Goal: Information Seeking & Learning: Learn about a topic

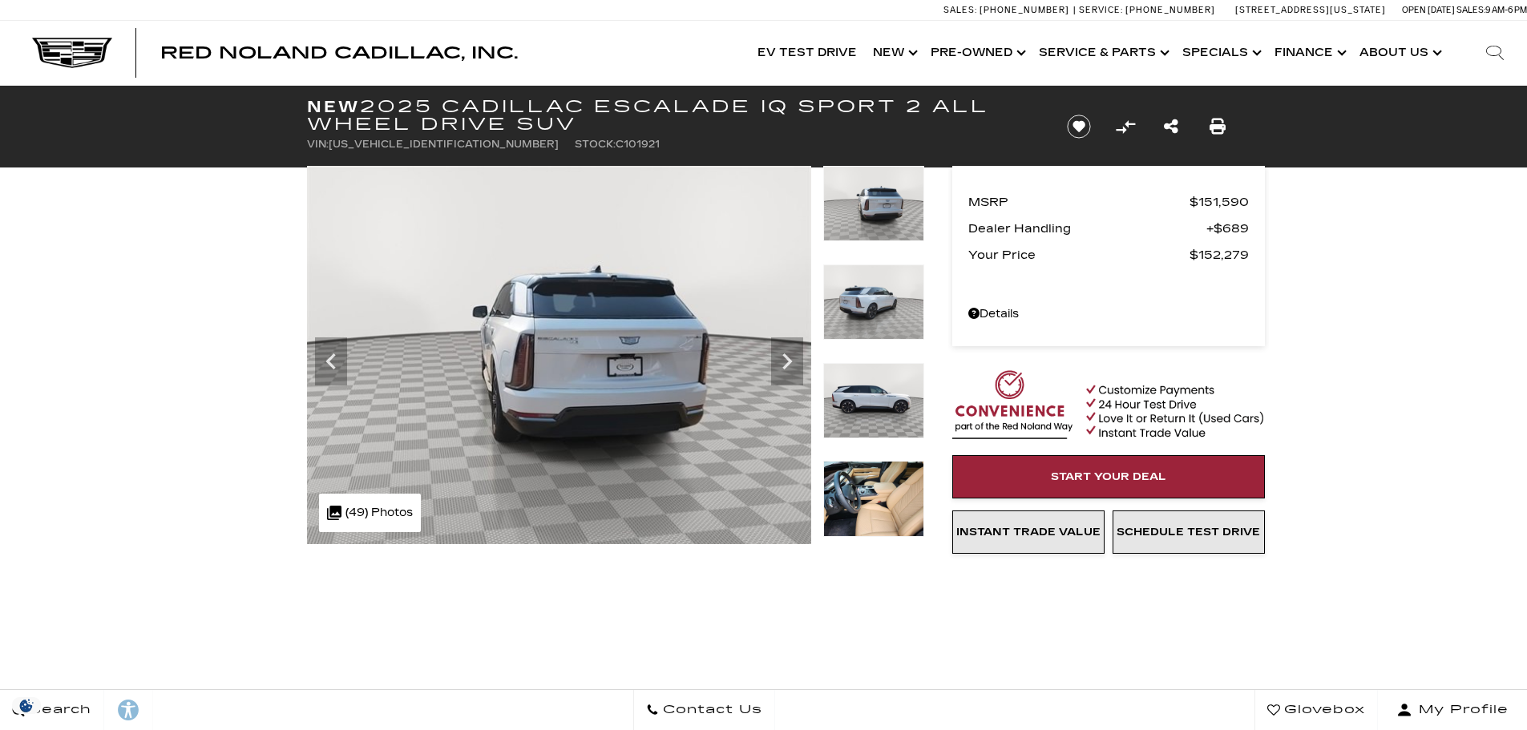
click at [789, 350] on icon "Next" at bounding box center [787, 361] width 32 height 32
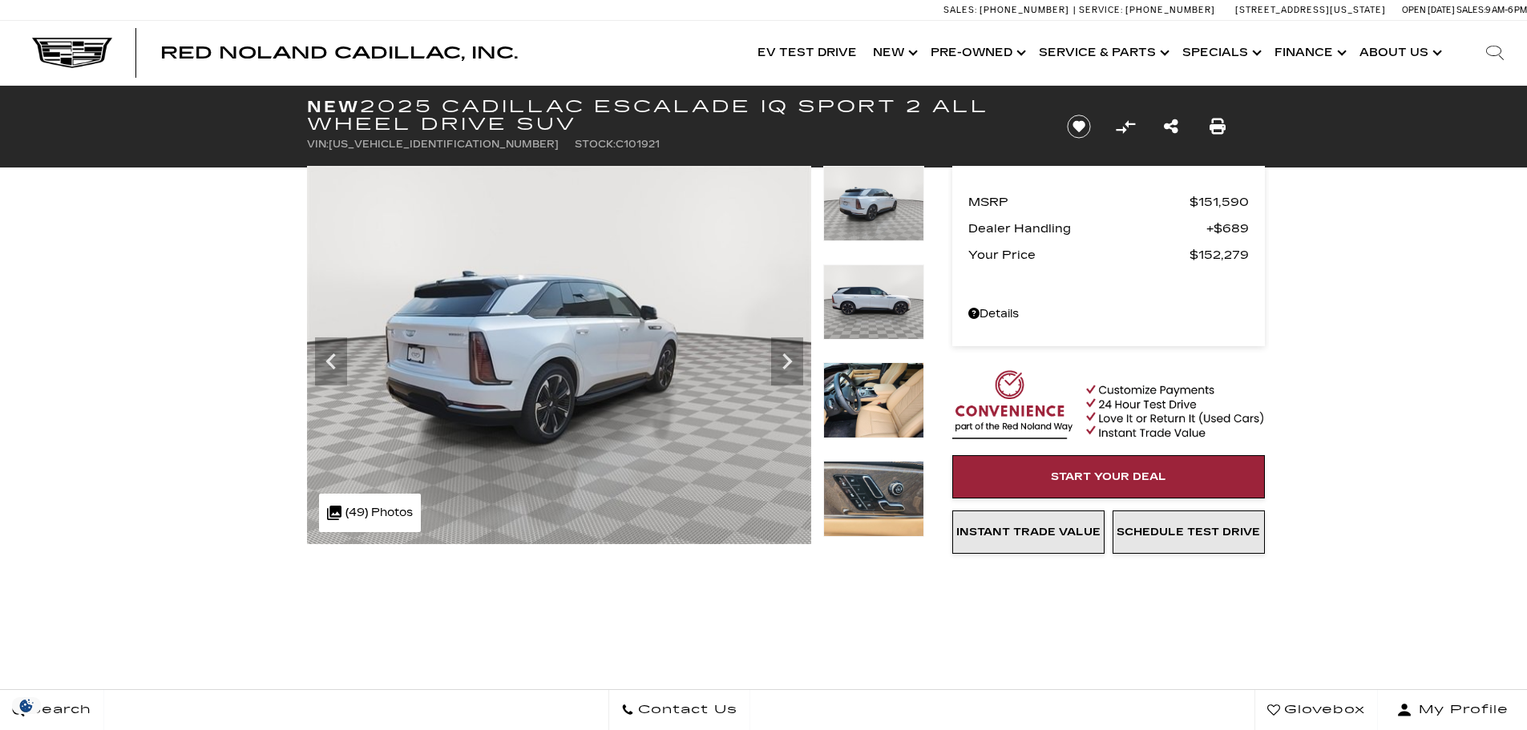
click at [789, 350] on icon "Next" at bounding box center [787, 361] width 32 height 32
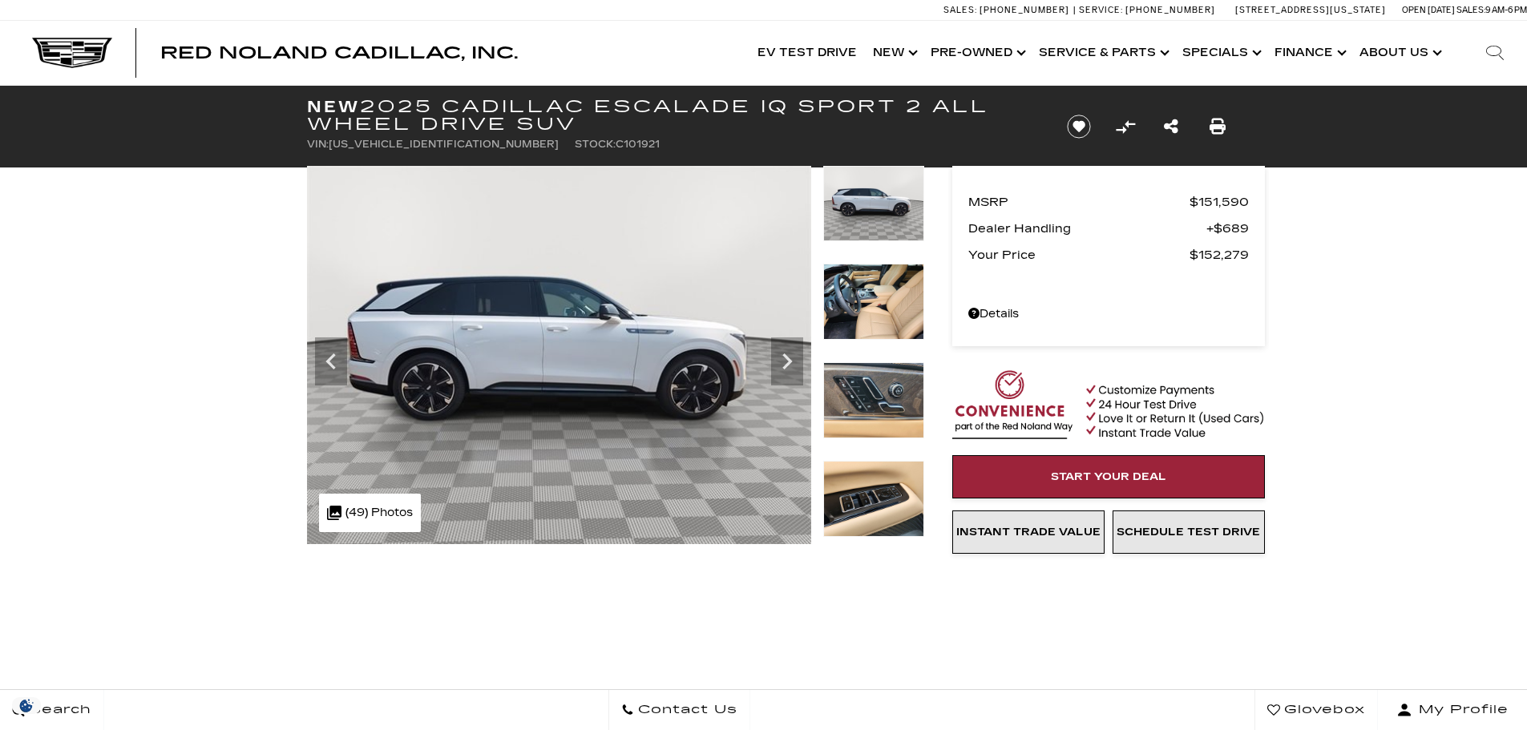
click at [789, 350] on icon "Next" at bounding box center [787, 361] width 32 height 32
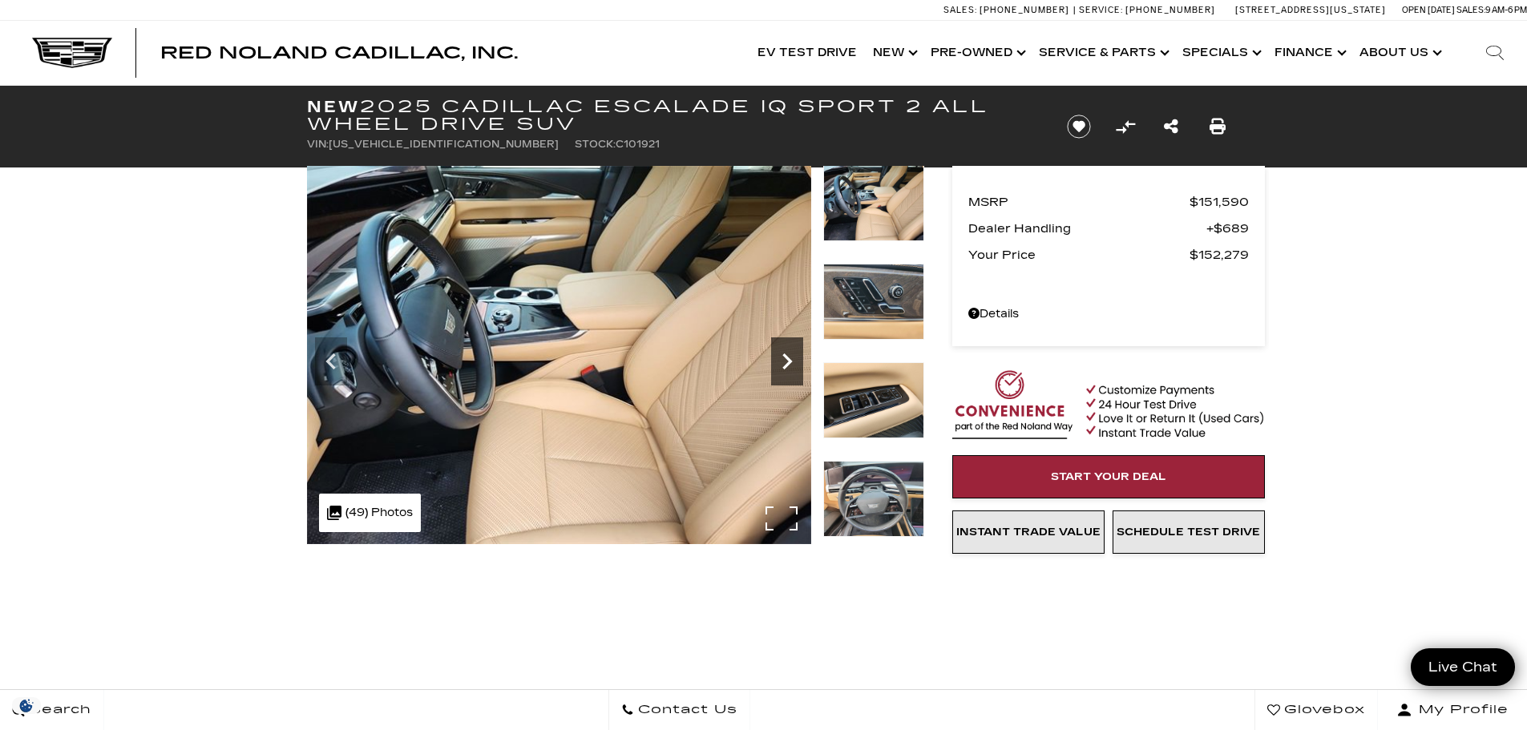
click at [789, 349] on icon "Next" at bounding box center [787, 361] width 32 height 32
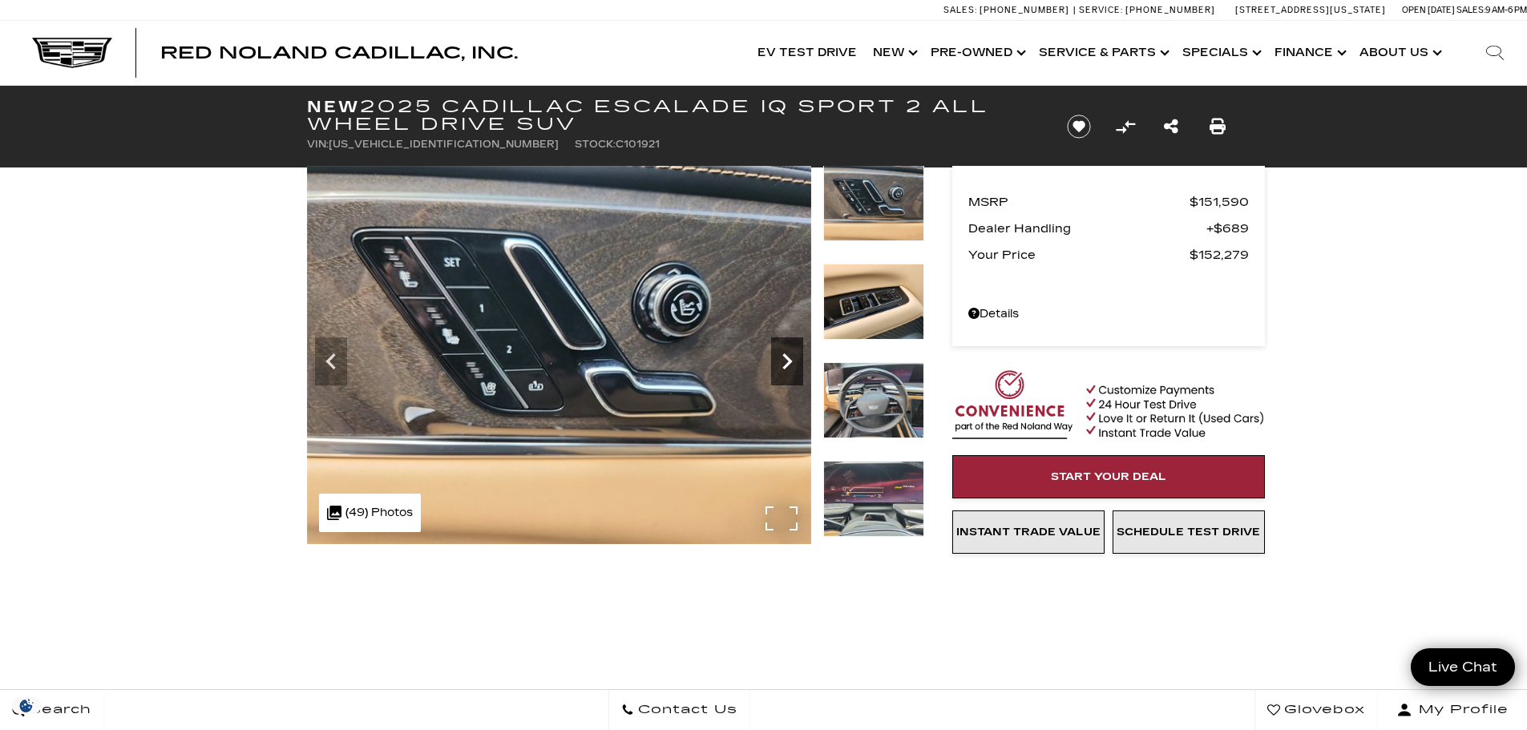
click at [789, 349] on icon "Next" at bounding box center [787, 361] width 32 height 32
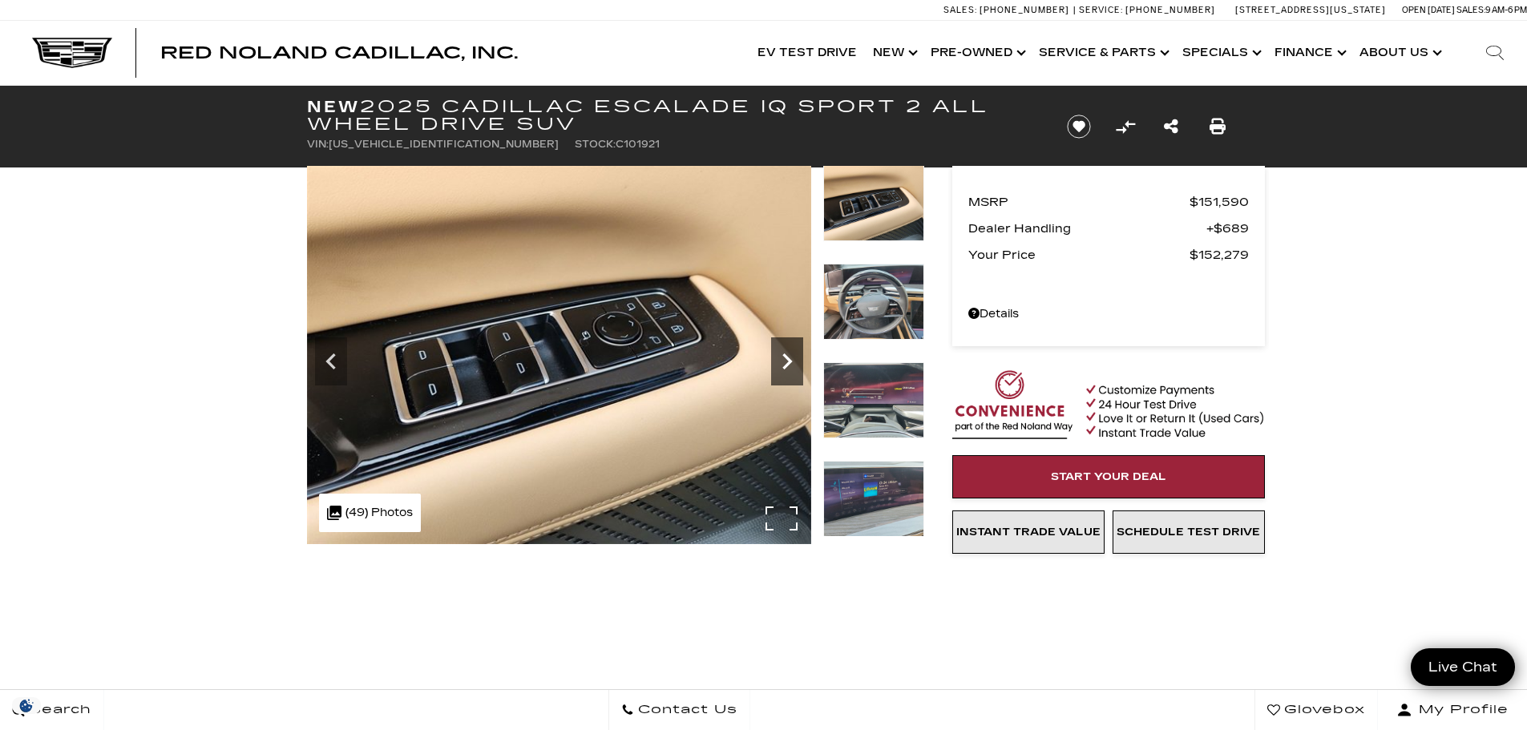
click at [789, 349] on icon "Next" at bounding box center [787, 361] width 32 height 32
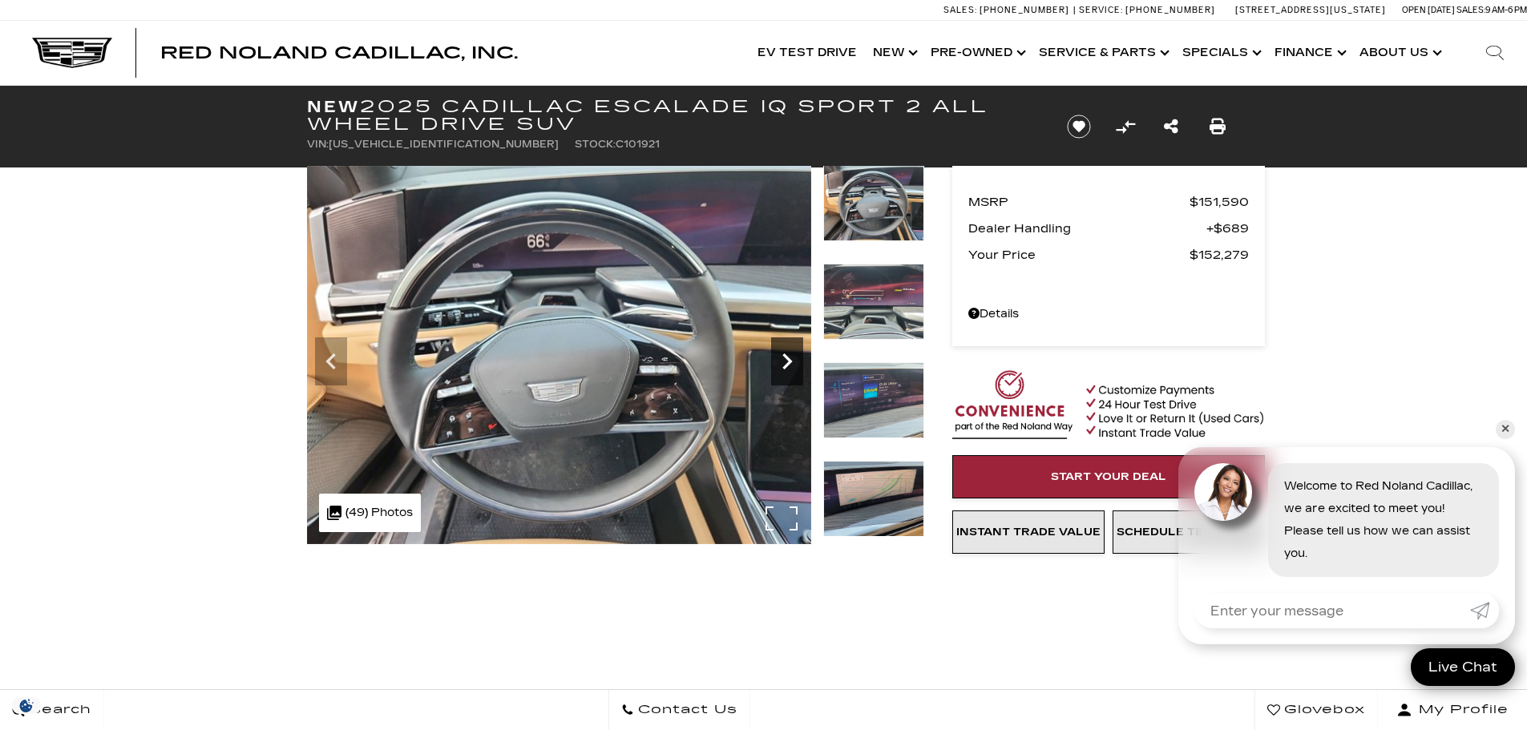
click at [789, 349] on icon "Next" at bounding box center [787, 361] width 32 height 32
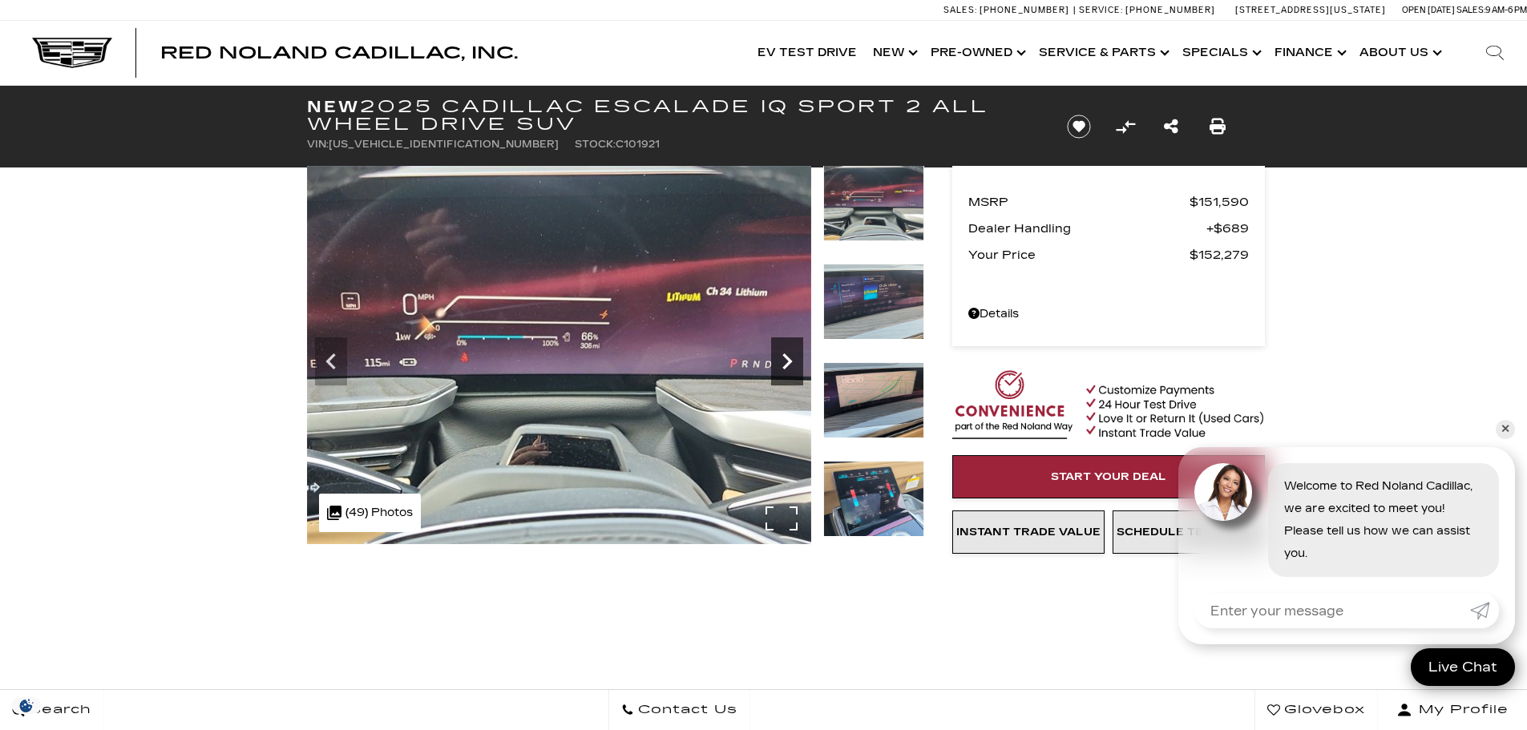
click at [789, 349] on icon "Next" at bounding box center [787, 361] width 32 height 32
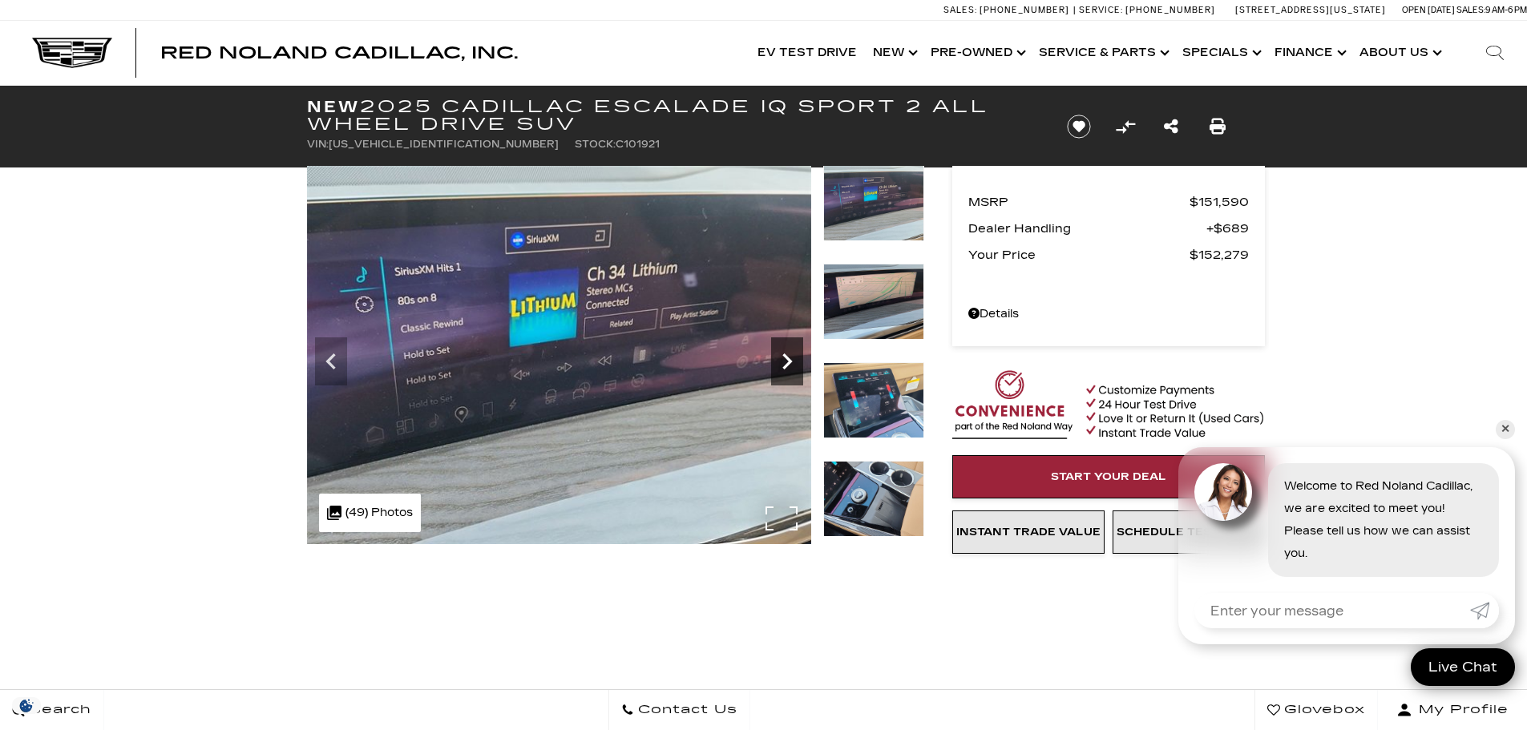
click at [789, 349] on icon "Next" at bounding box center [787, 361] width 32 height 32
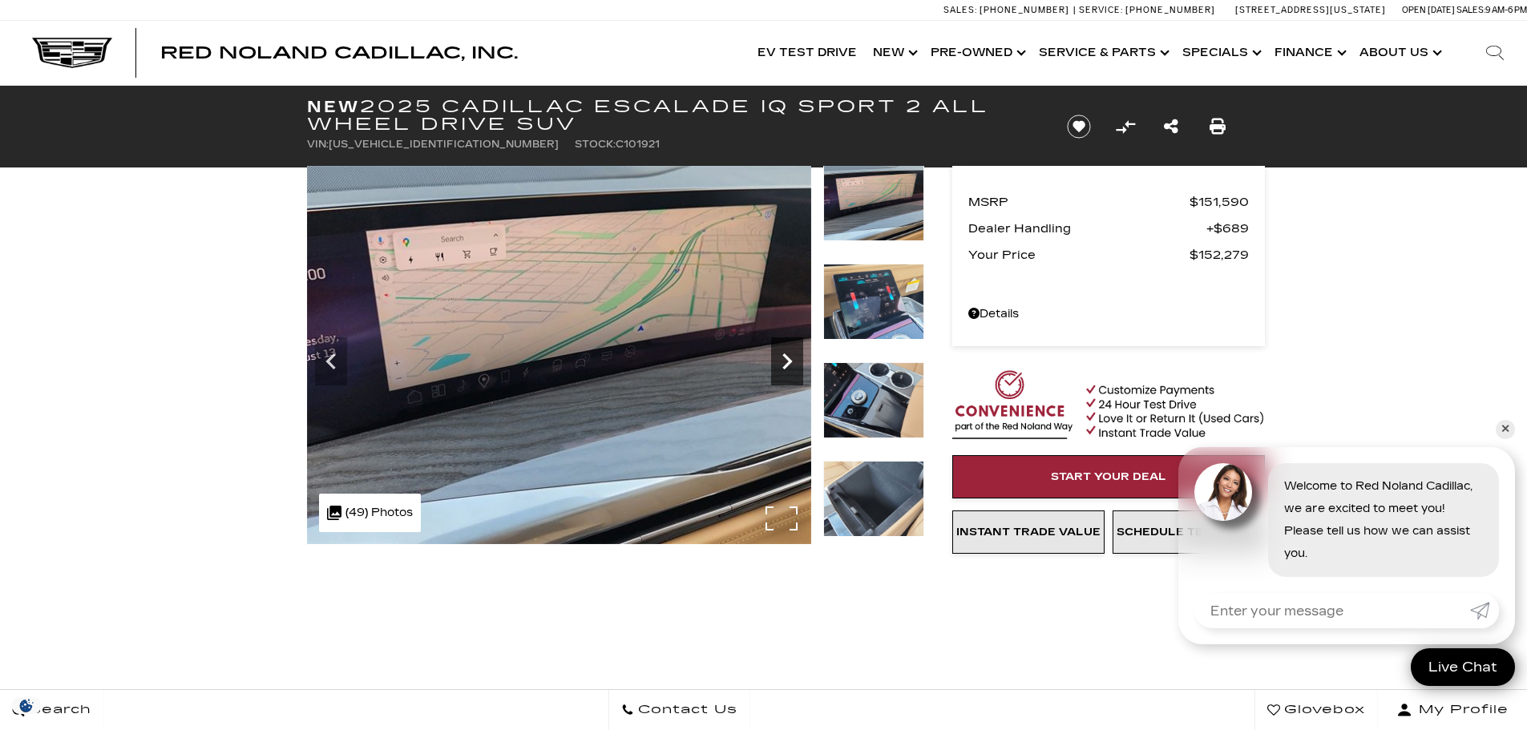
click at [789, 349] on icon "Next" at bounding box center [787, 361] width 32 height 32
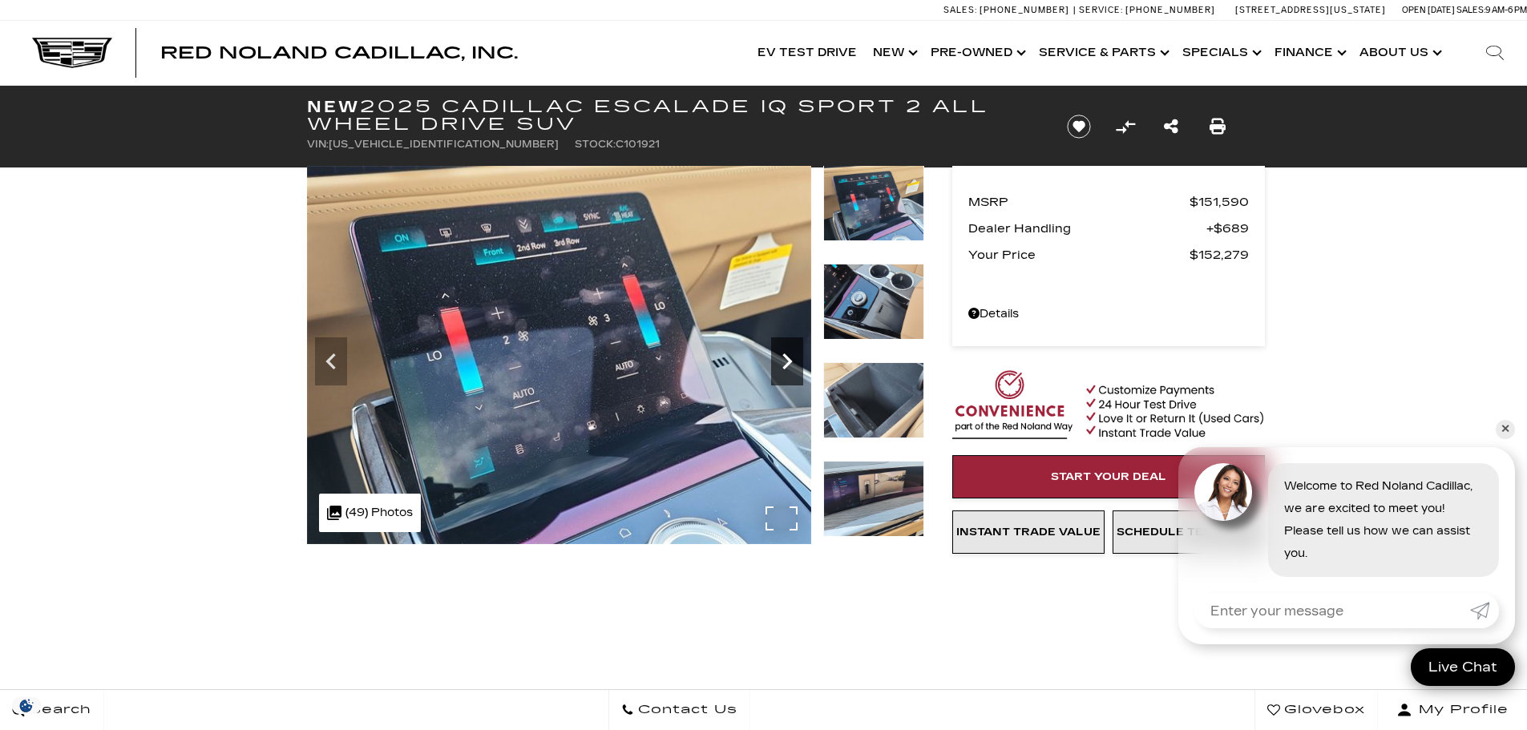
click at [789, 349] on icon "Next" at bounding box center [787, 361] width 32 height 32
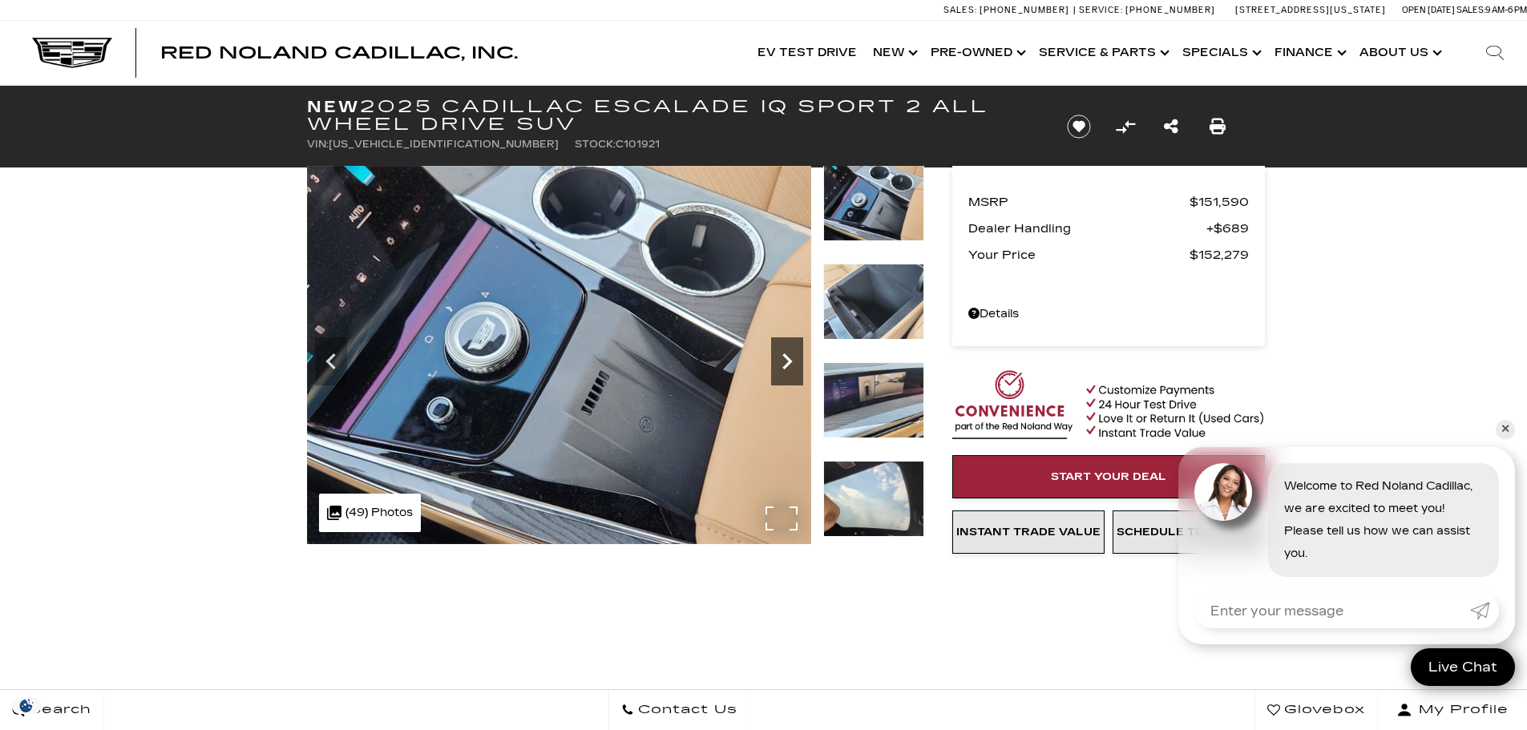
click at [789, 349] on icon "Next" at bounding box center [787, 361] width 32 height 32
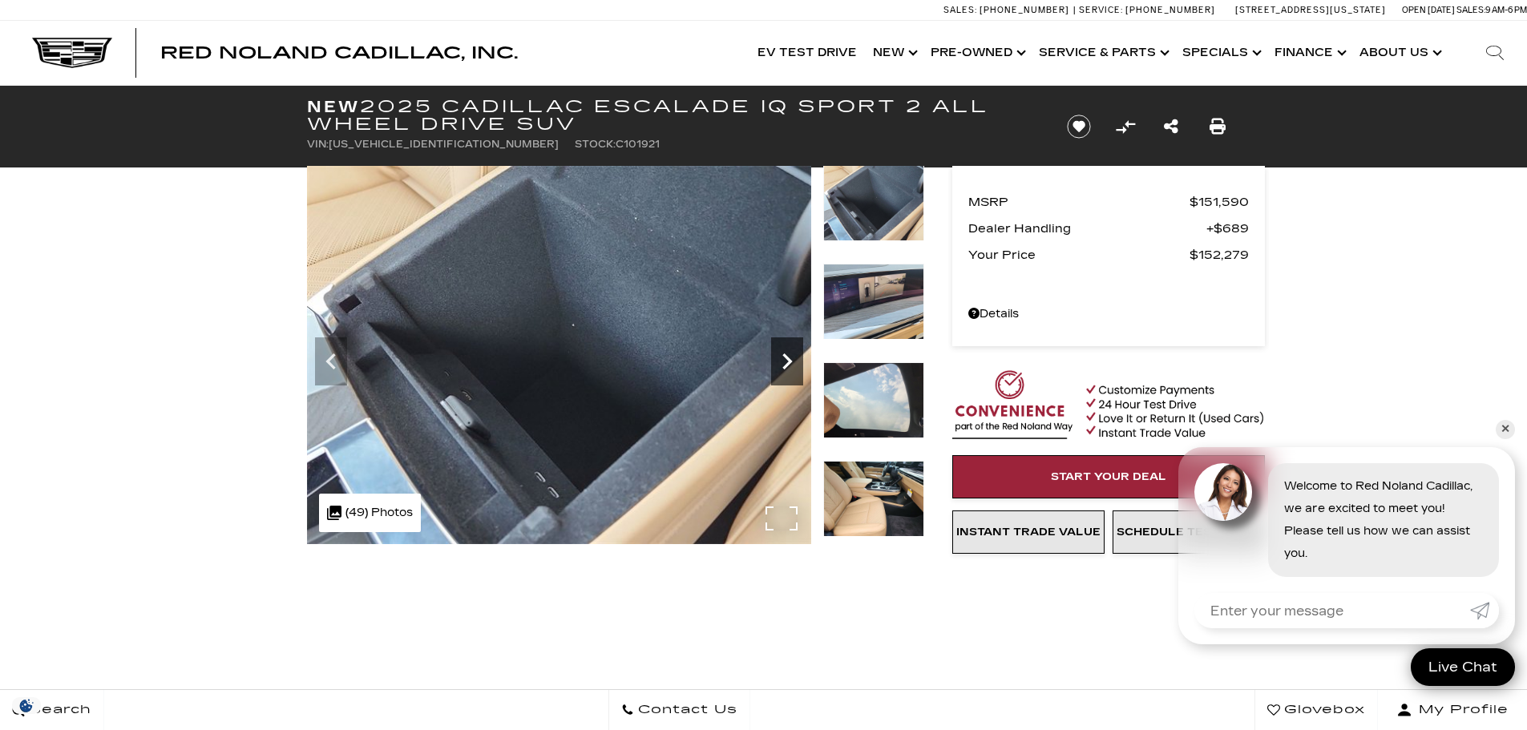
click at [789, 349] on icon "Next" at bounding box center [787, 361] width 32 height 32
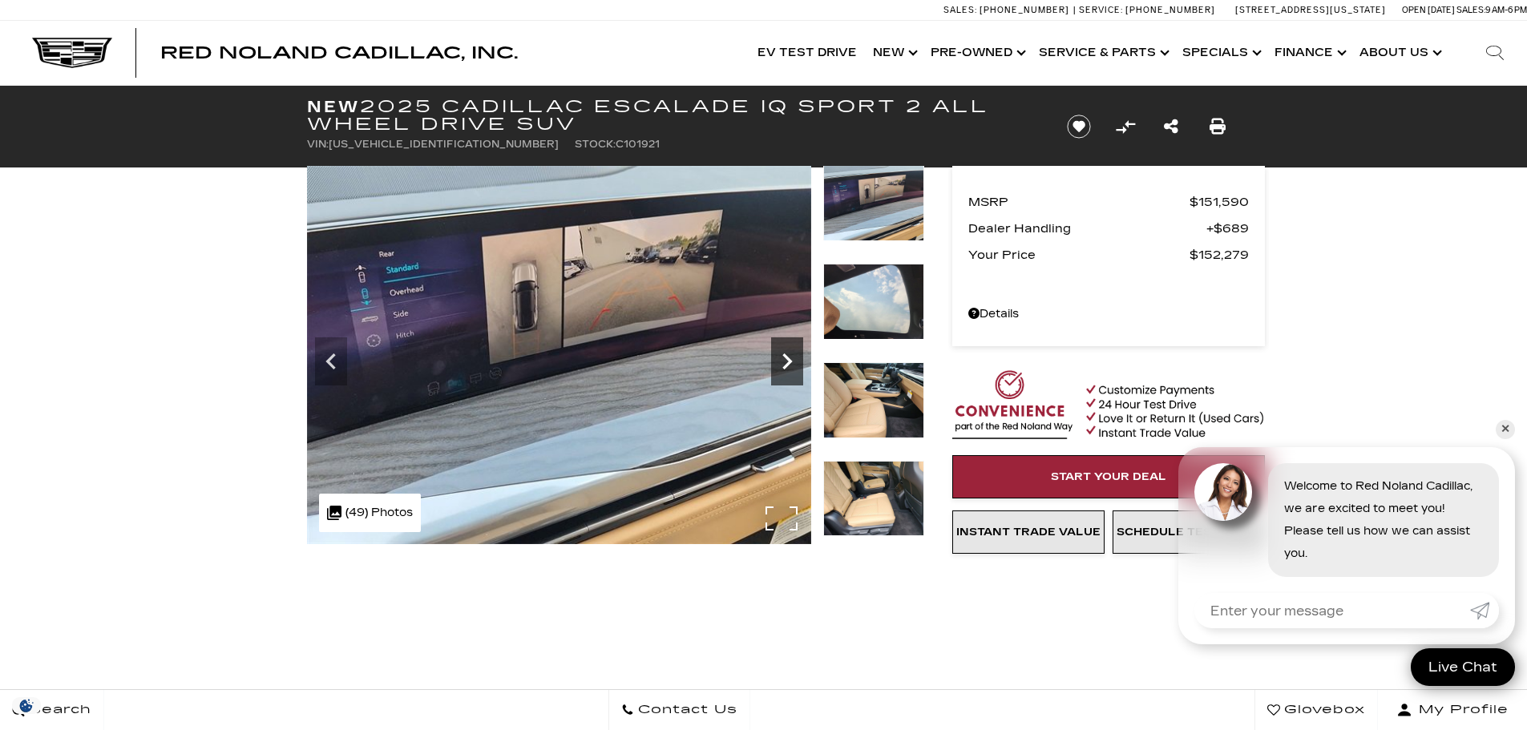
click at [789, 349] on icon "Next" at bounding box center [787, 361] width 32 height 32
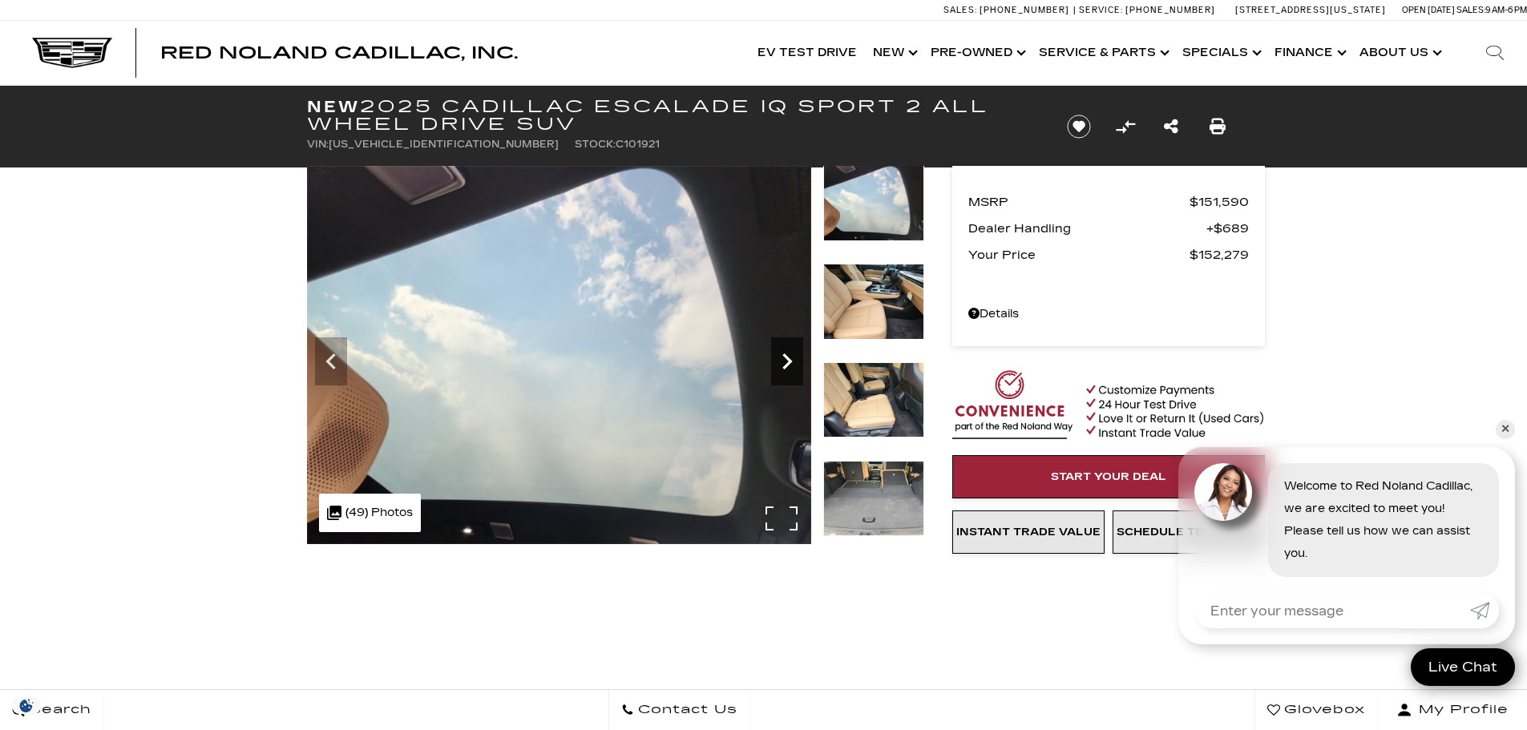
click at [789, 349] on icon "Next" at bounding box center [787, 361] width 32 height 32
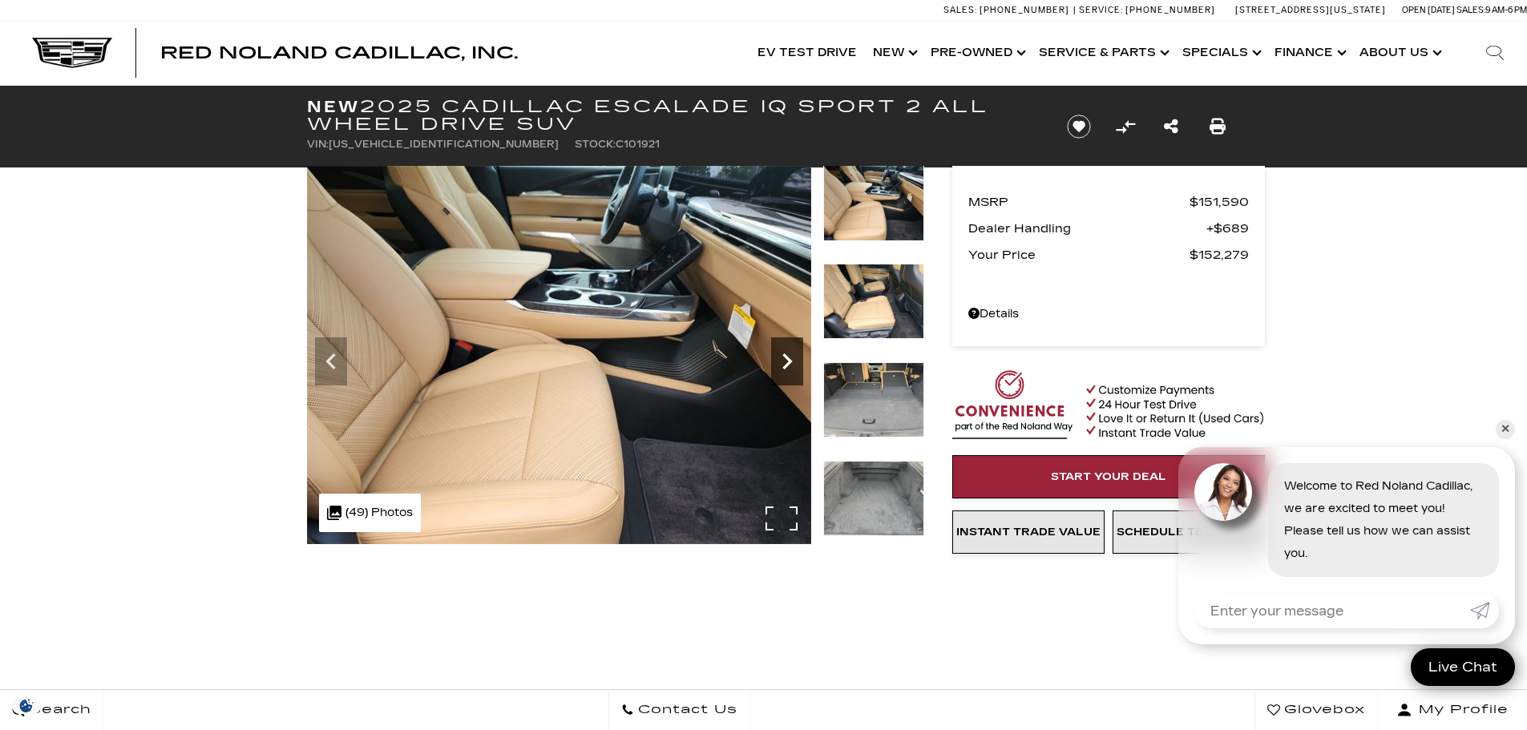
click at [789, 349] on icon "Next" at bounding box center [787, 361] width 32 height 32
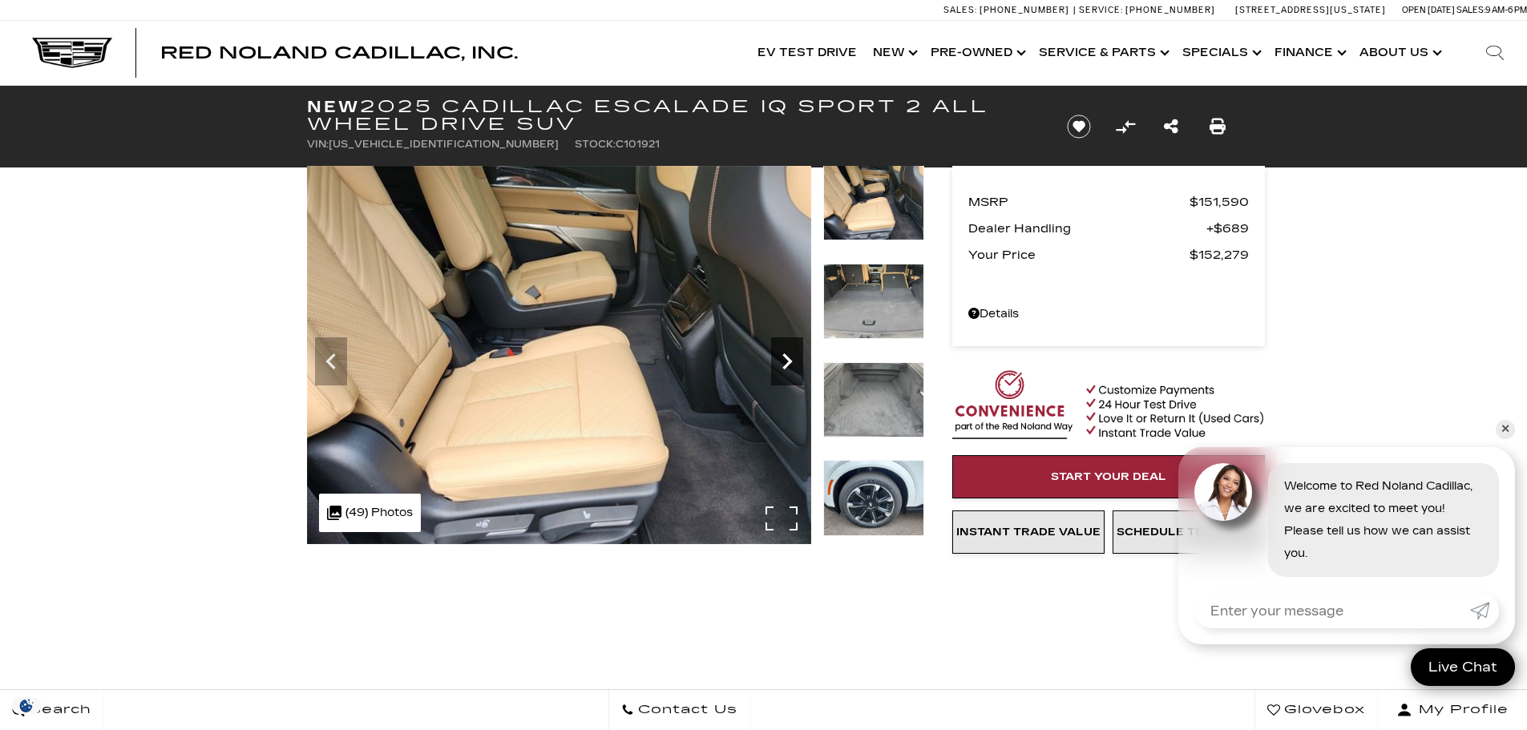
click at [789, 349] on icon "Next" at bounding box center [787, 361] width 32 height 32
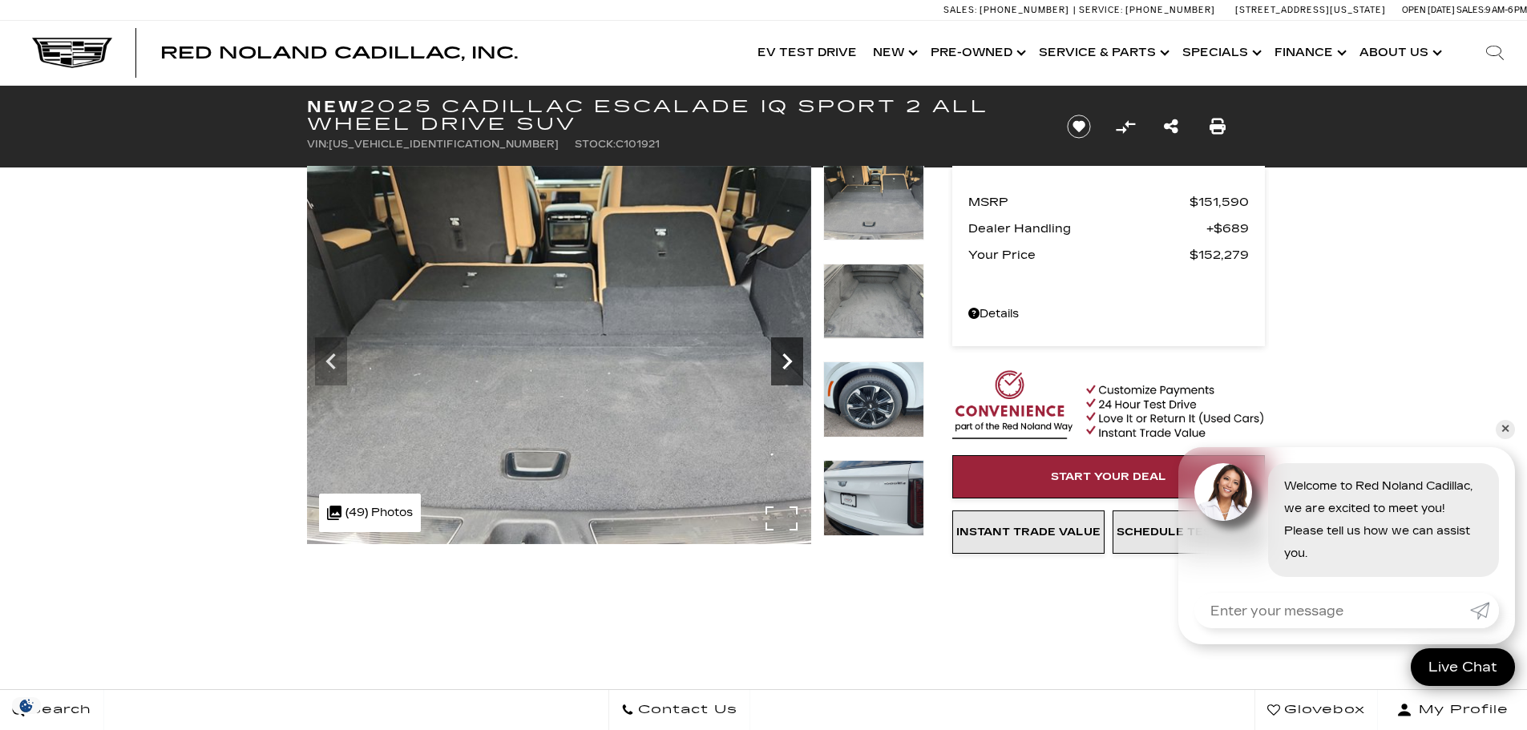
click at [789, 349] on icon "Next" at bounding box center [787, 361] width 32 height 32
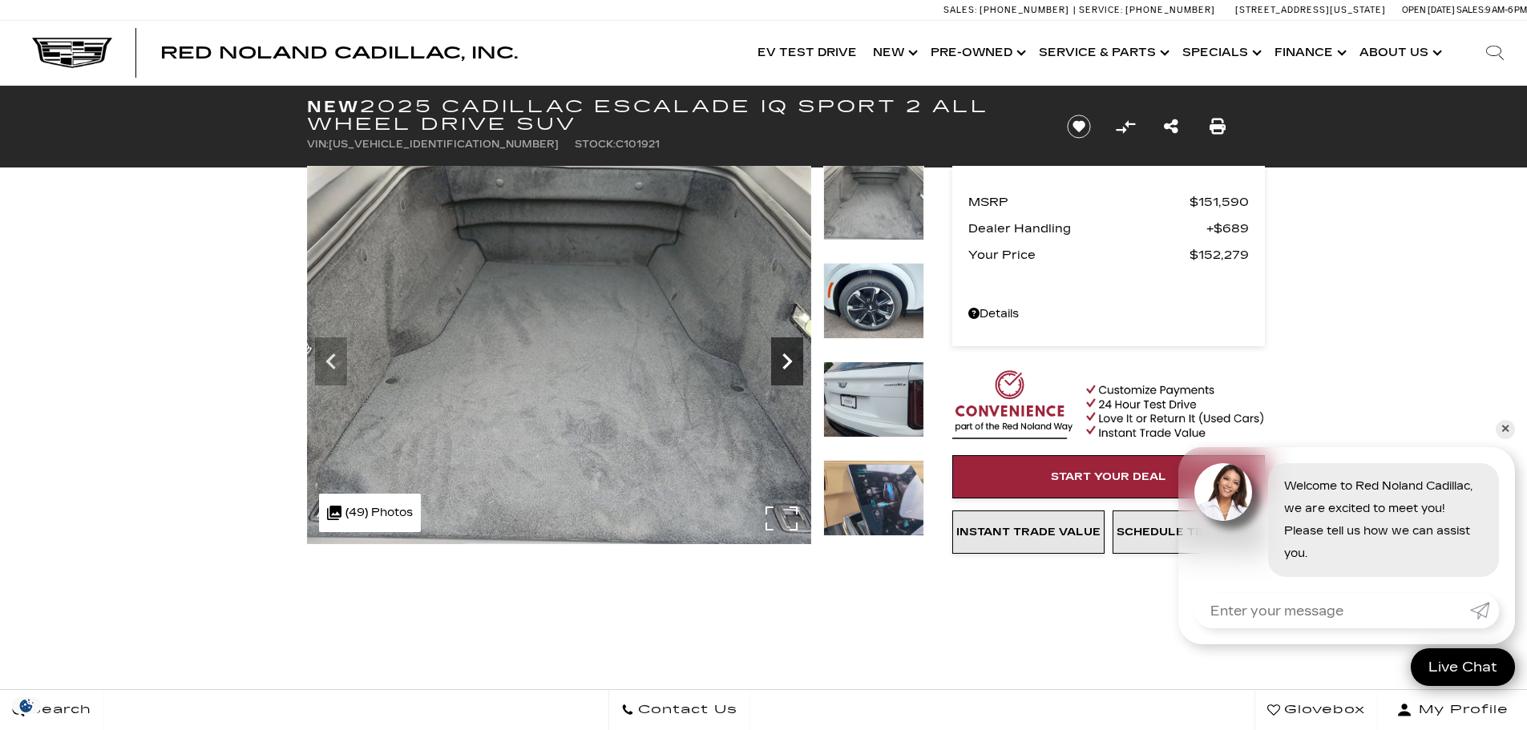
click at [789, 349] on icon "Next" at bounding box center [787, 361] width 32 height 32
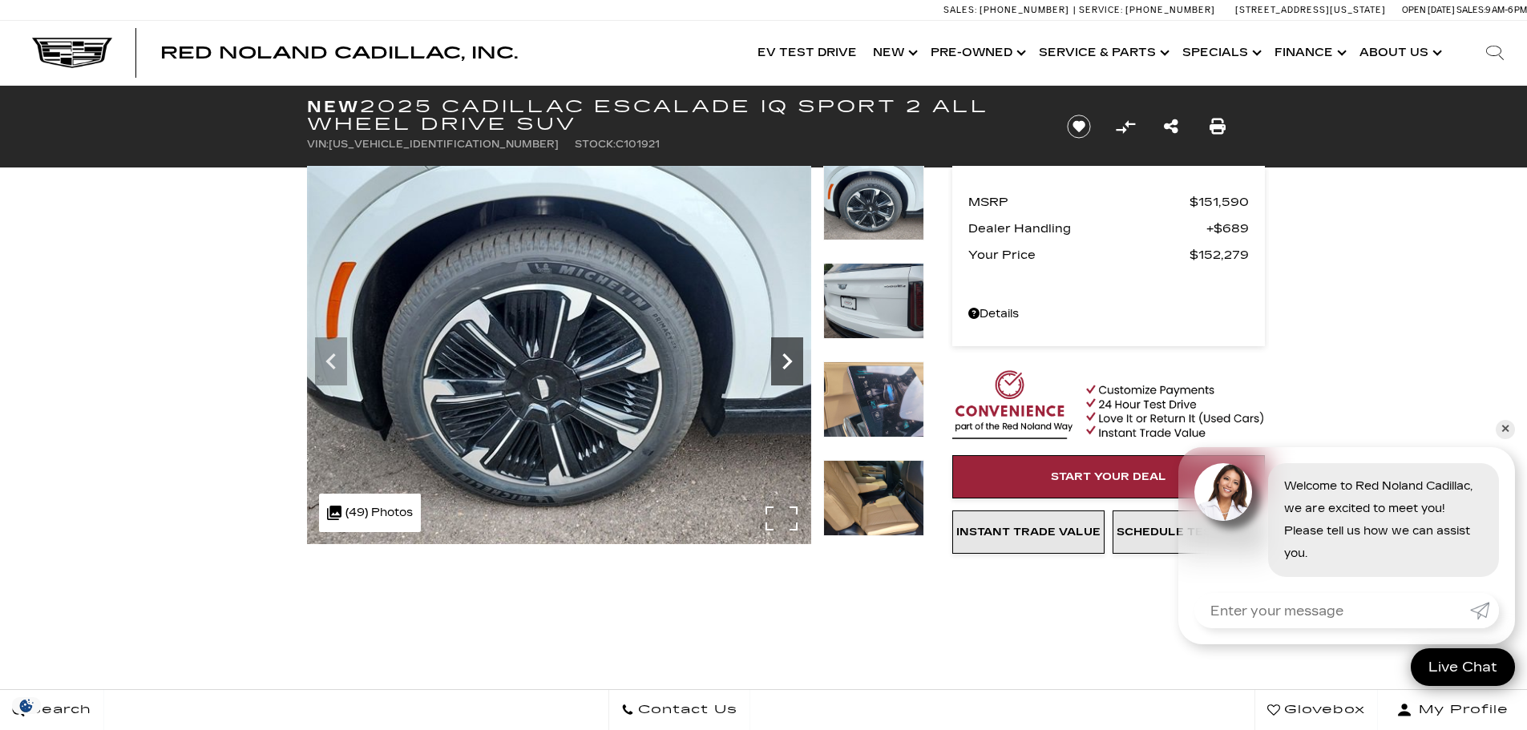
click at [789, 349] on icon "Next" at bounding box center [787, 361] width 32 height 32
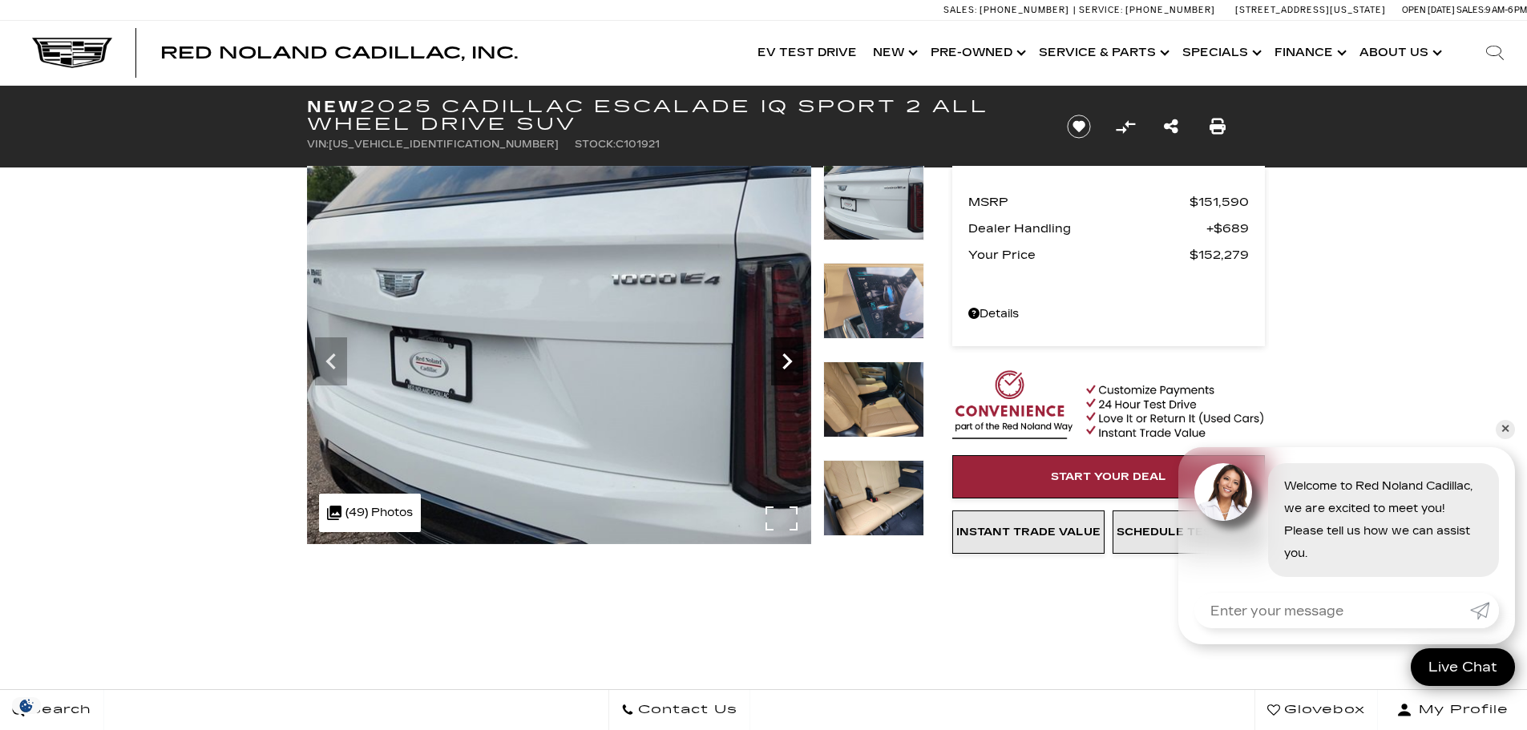
click at [789, 349] on icon "Next" at bounding box center [787, 361] width 32 height 32
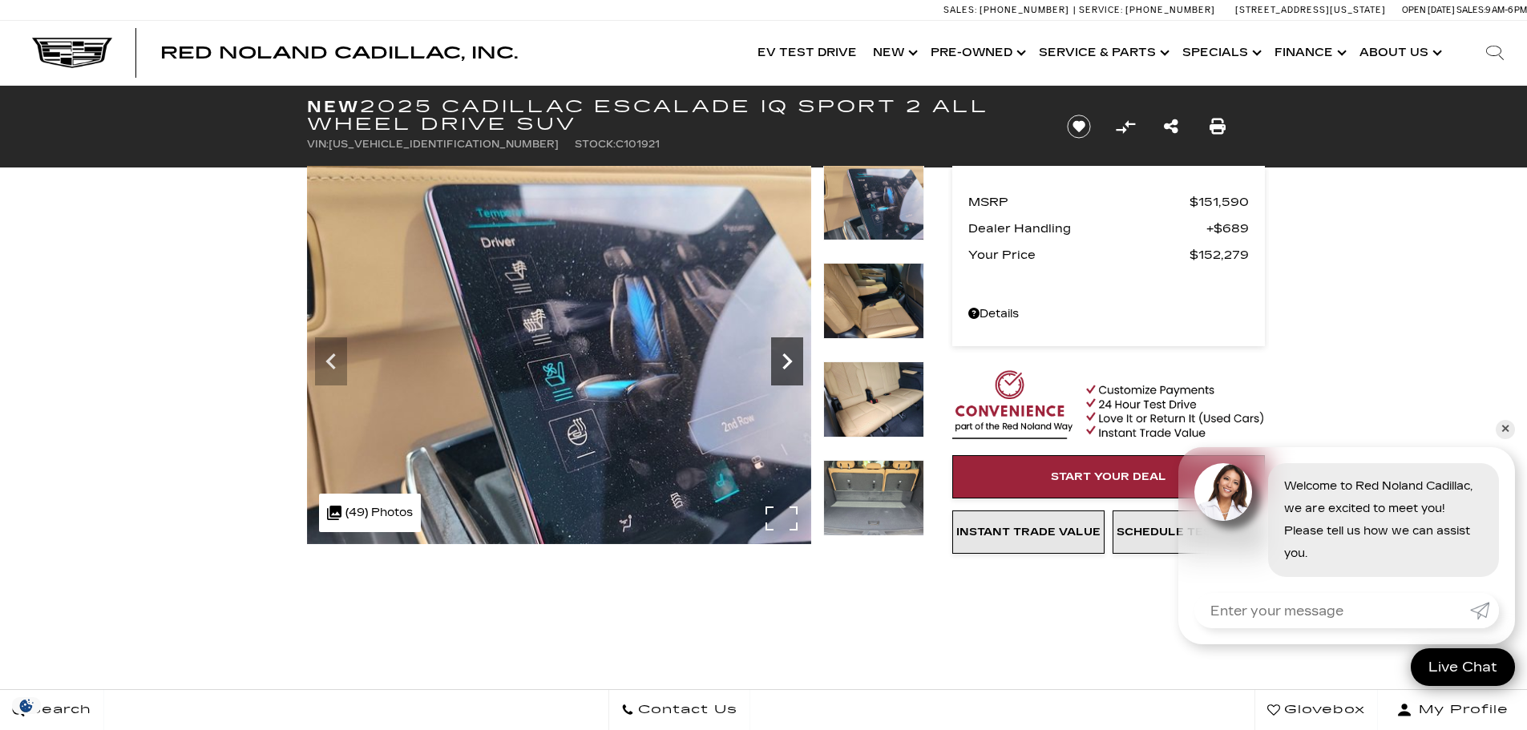
click at [789, 349] on icon "Next" at bounding box center [787, 361] width 32 height 32
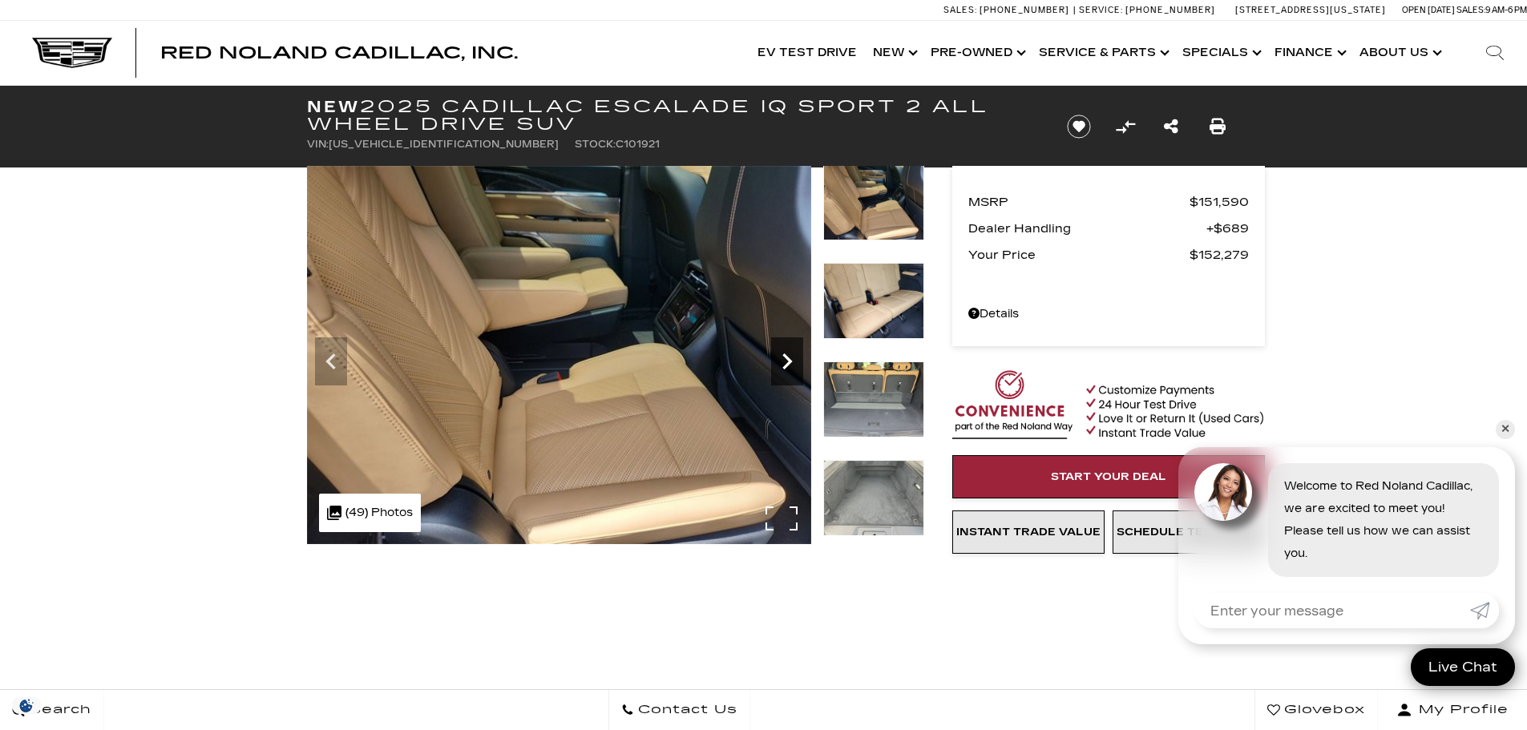
click at [789, 349] on icon "Next" at bounding box center [787, 361] width 32 height 32
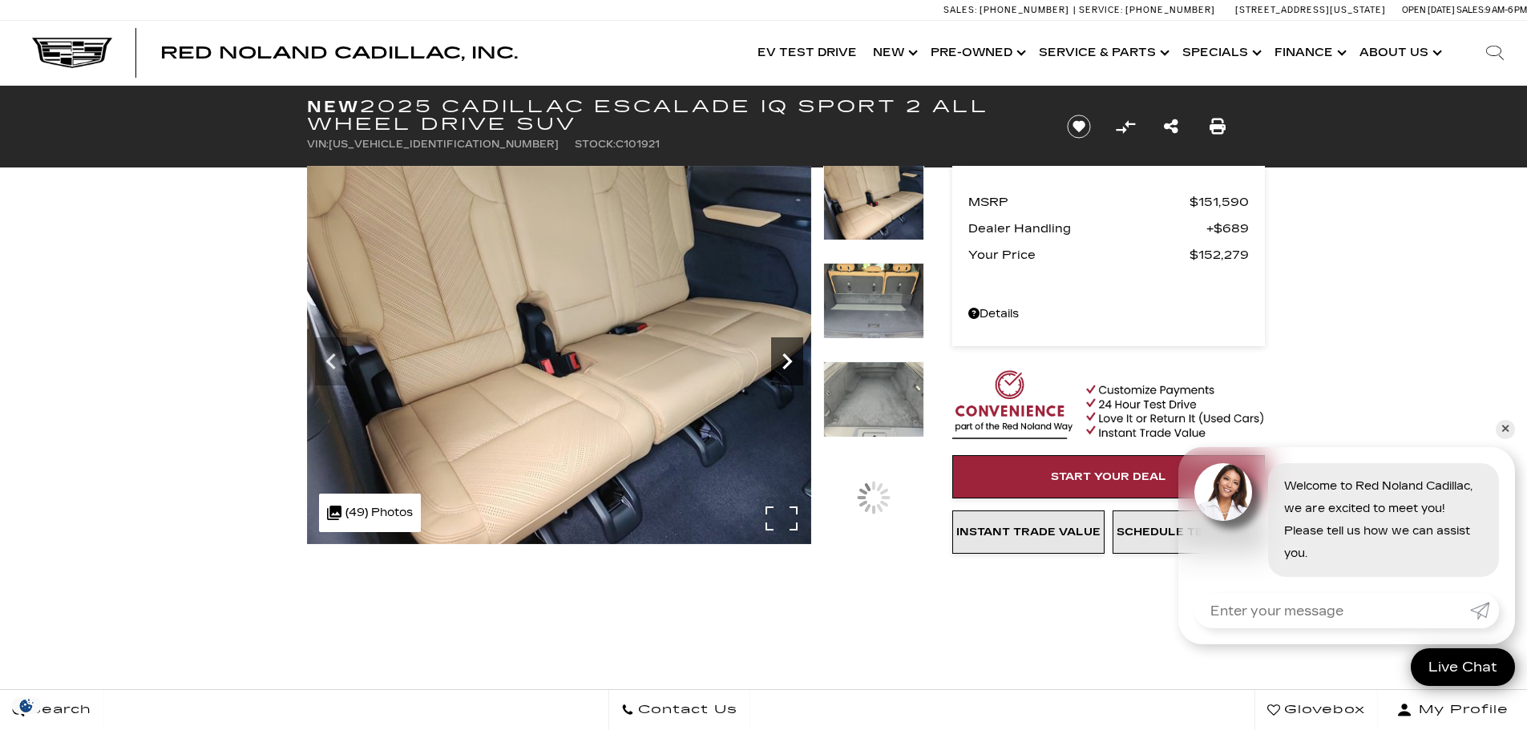
click at [789, 349] on icon "Next" at bounding box center [787, 361] width 32 height 32
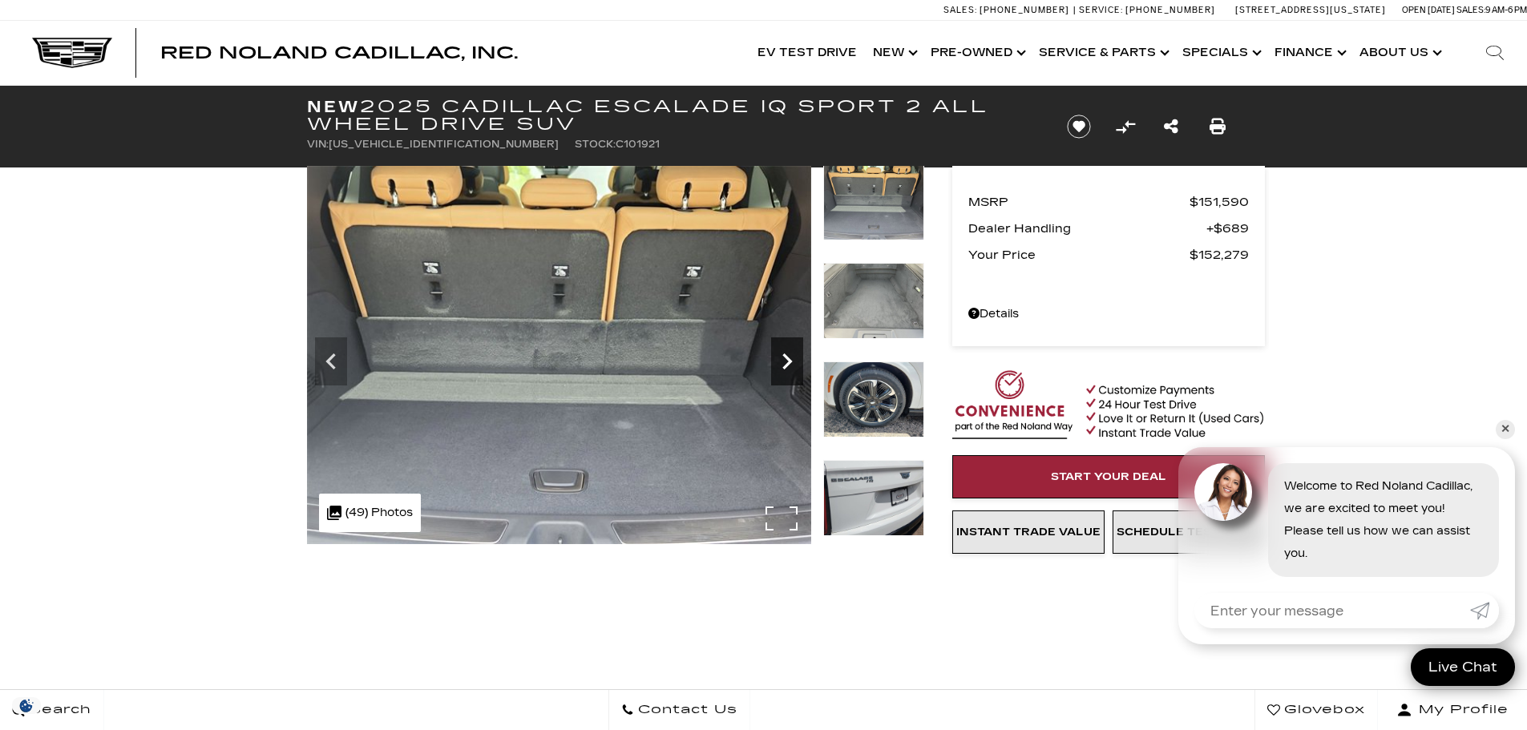
click at [789, 349] on icon "Next" at bounding box center [787, 361] width 32 height 32
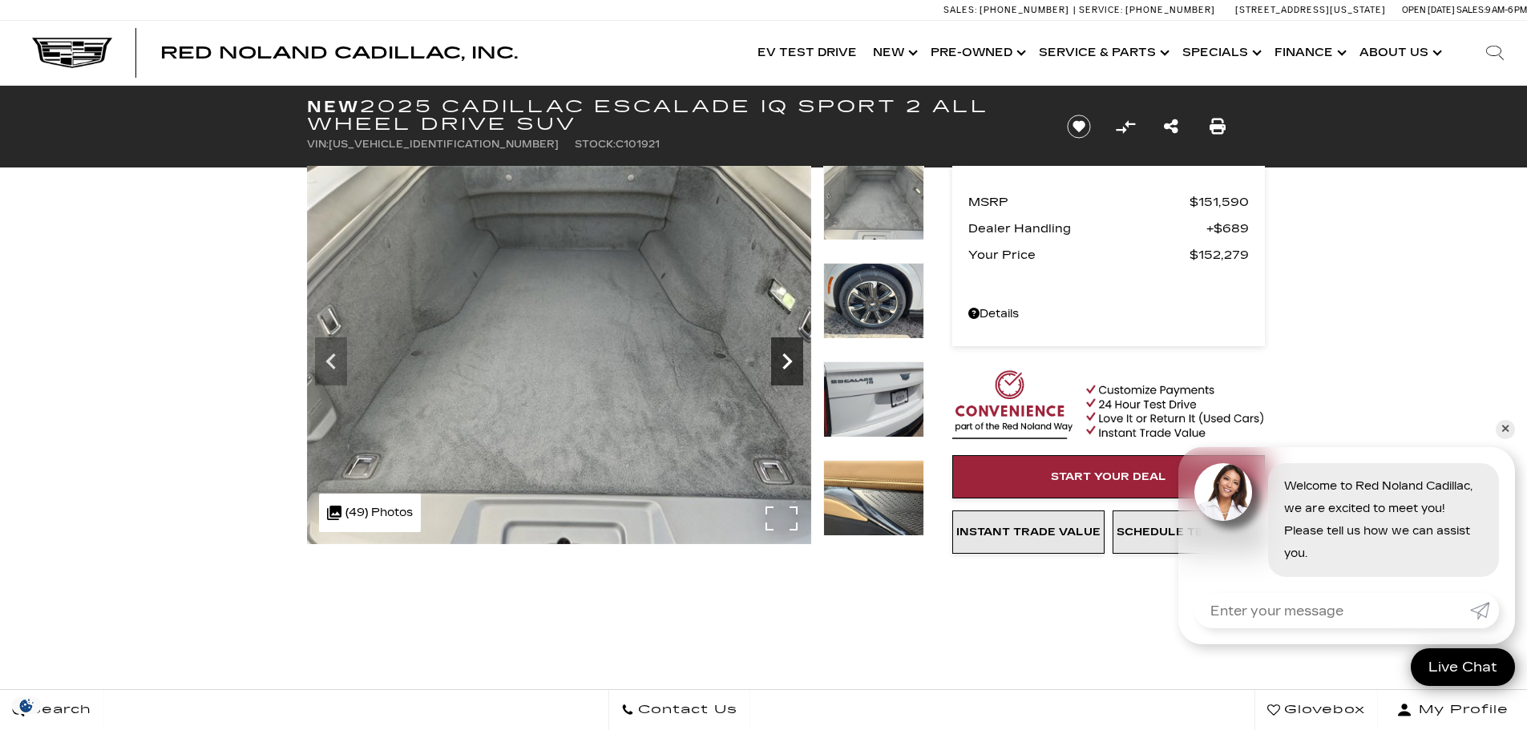
click at [789, 349] on icon "Next" at bounding box center [787, 361] width 32 height 32
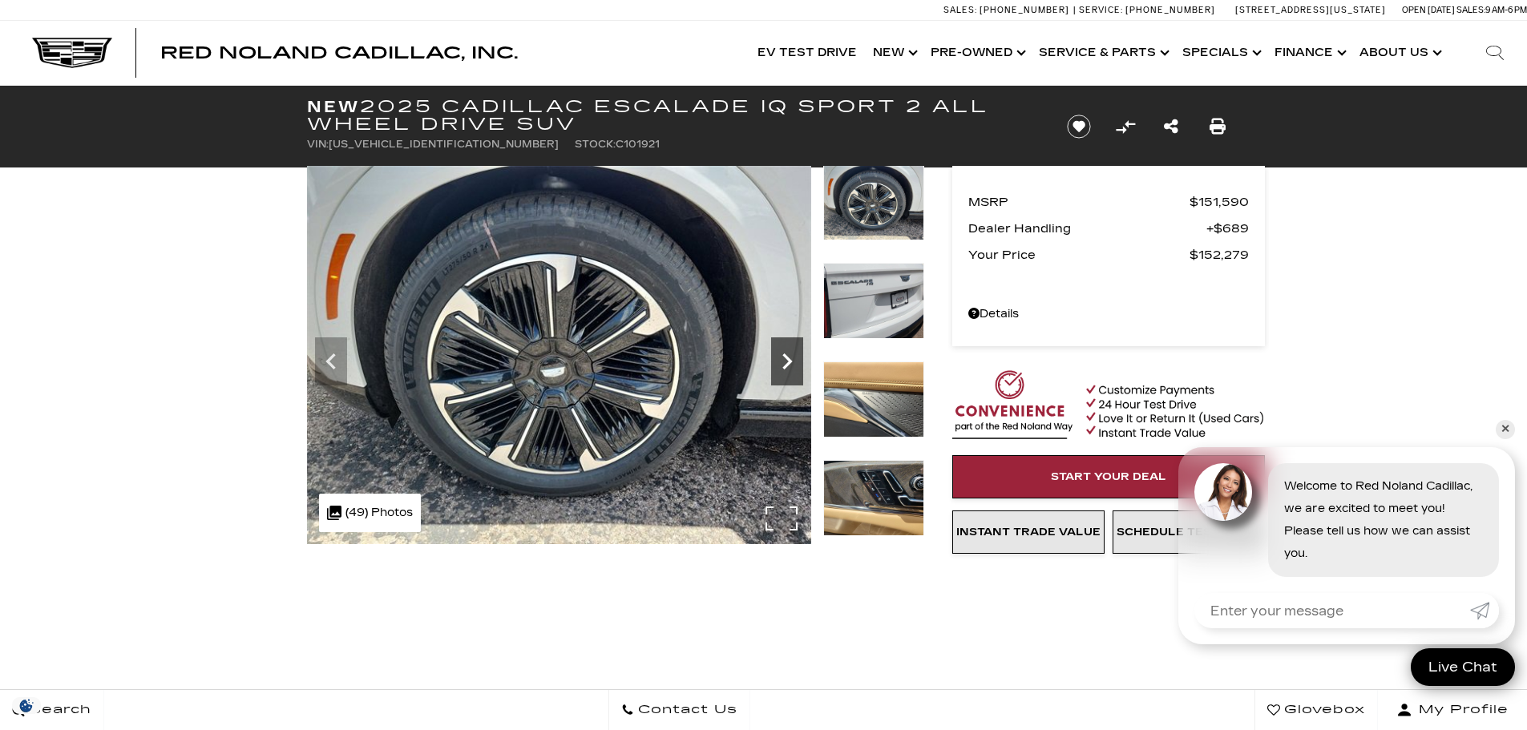
click at [791, 346] on icon "Next" at bounding box center [787, 361] width 32 height 32
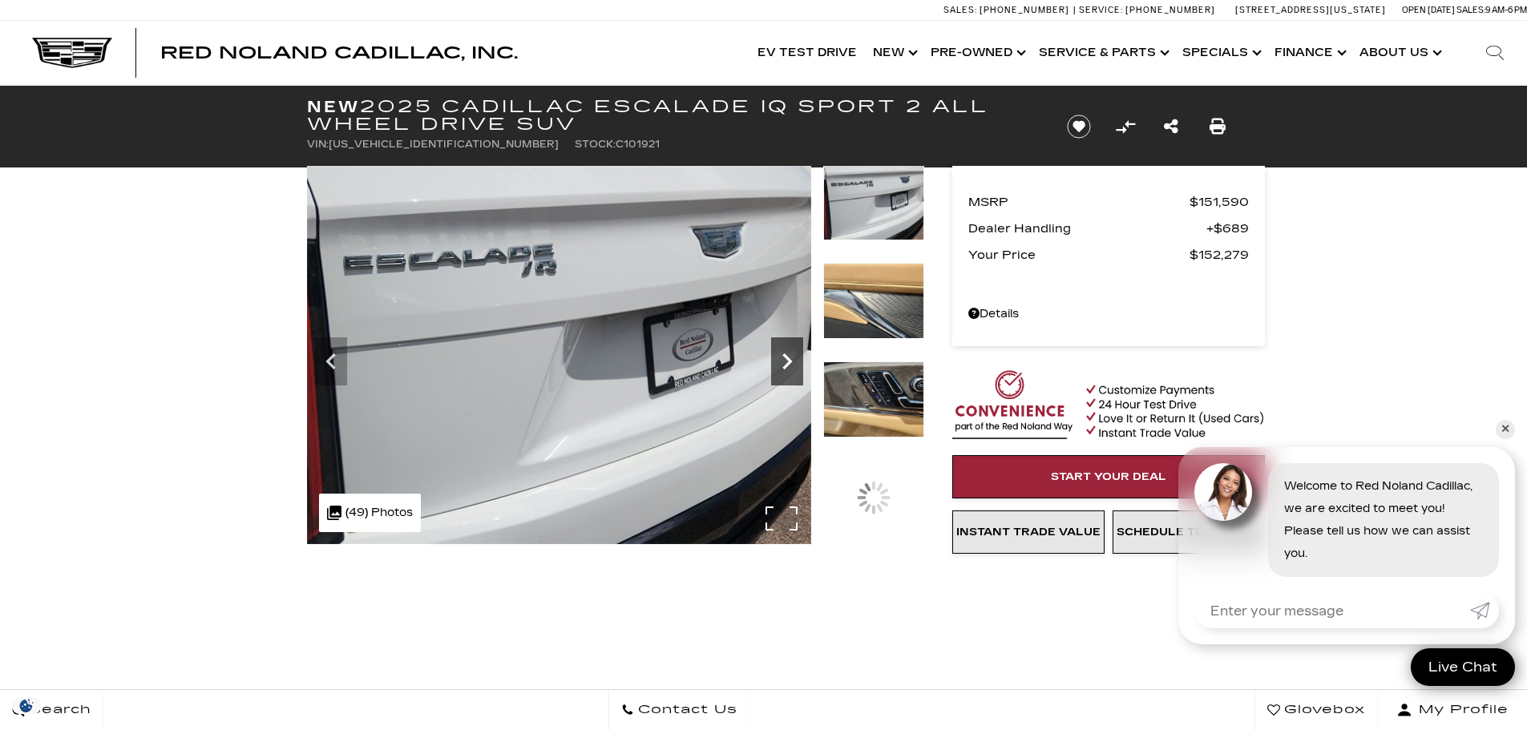
click at [791, 346] on icon "Next" at bounding box center [787, 361] width 32 height 32
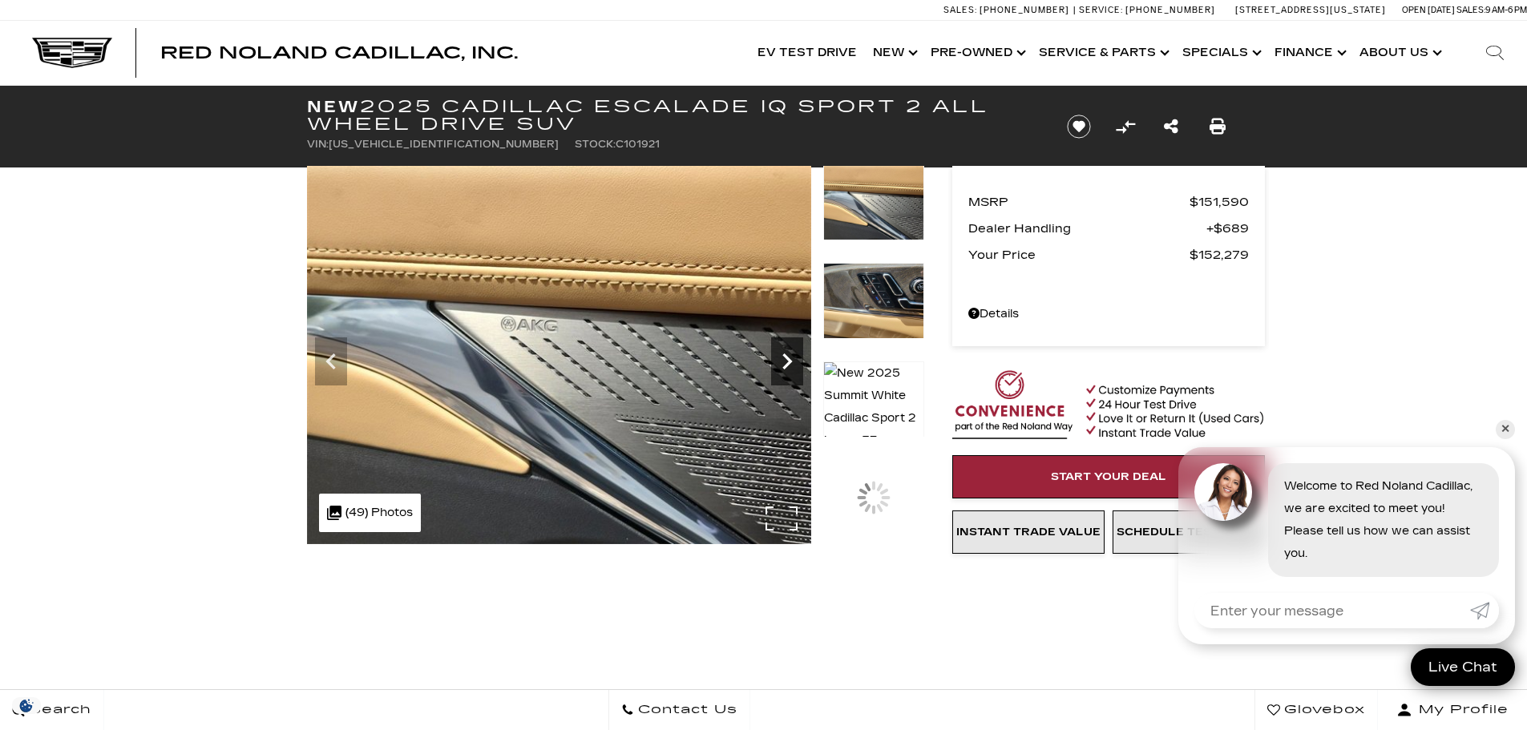
click at [791, 346] on icon "Next" at bounding box center [787, 361] width 32 height 32
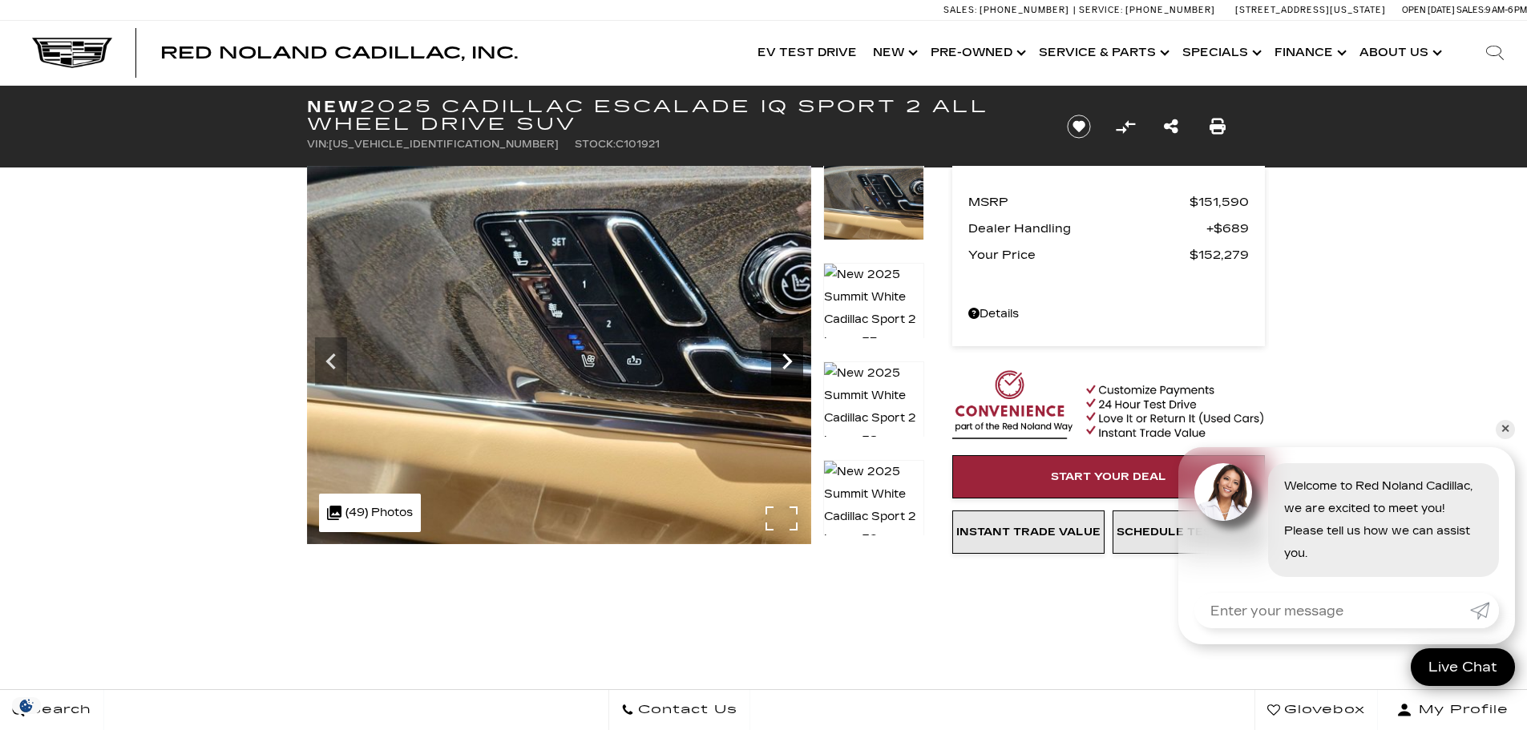
click at [791, 346] on icon "Next" at bounding box center [787, 361] width 32 height 32
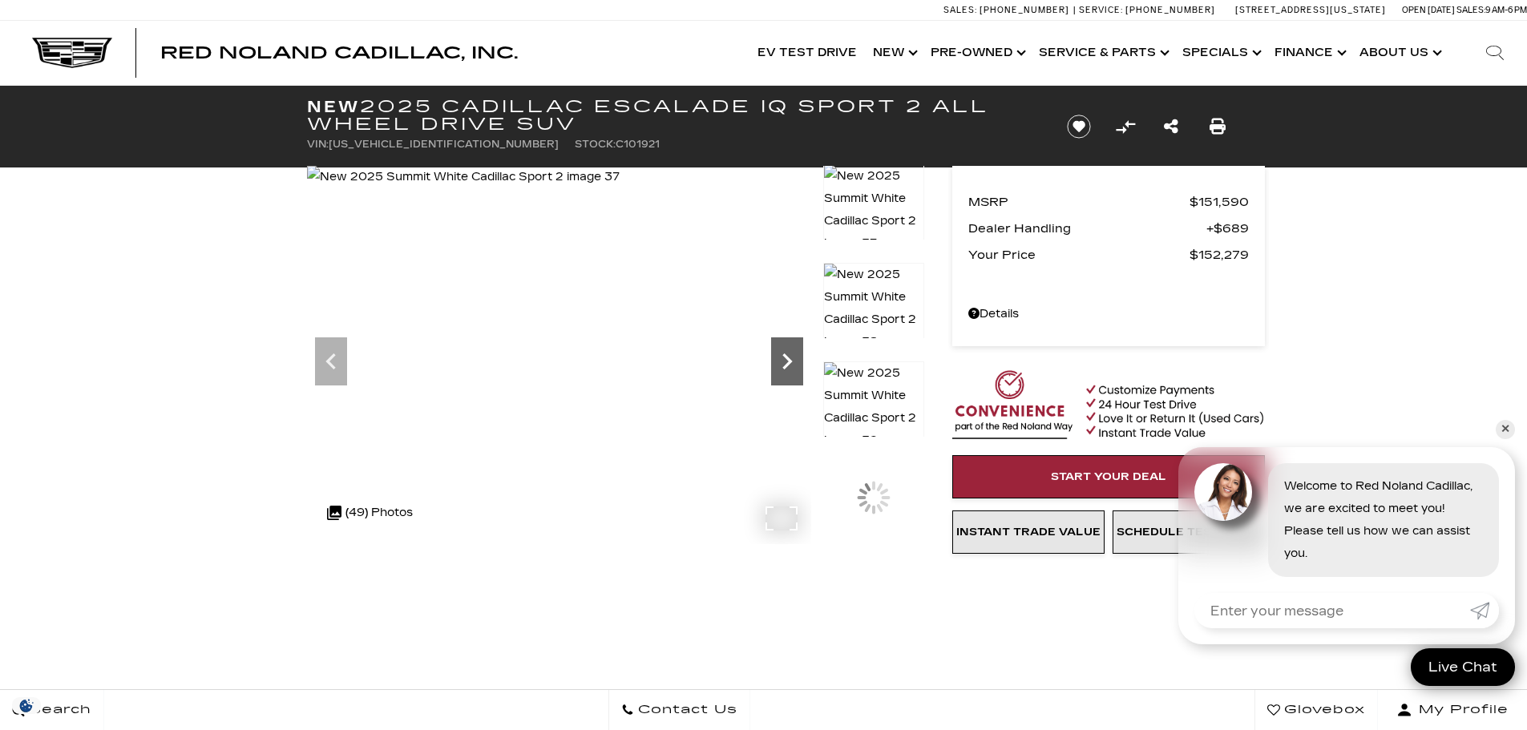
click at [791, 346] on icon "Next" at bounding box center [787, 361] width 32 height 32
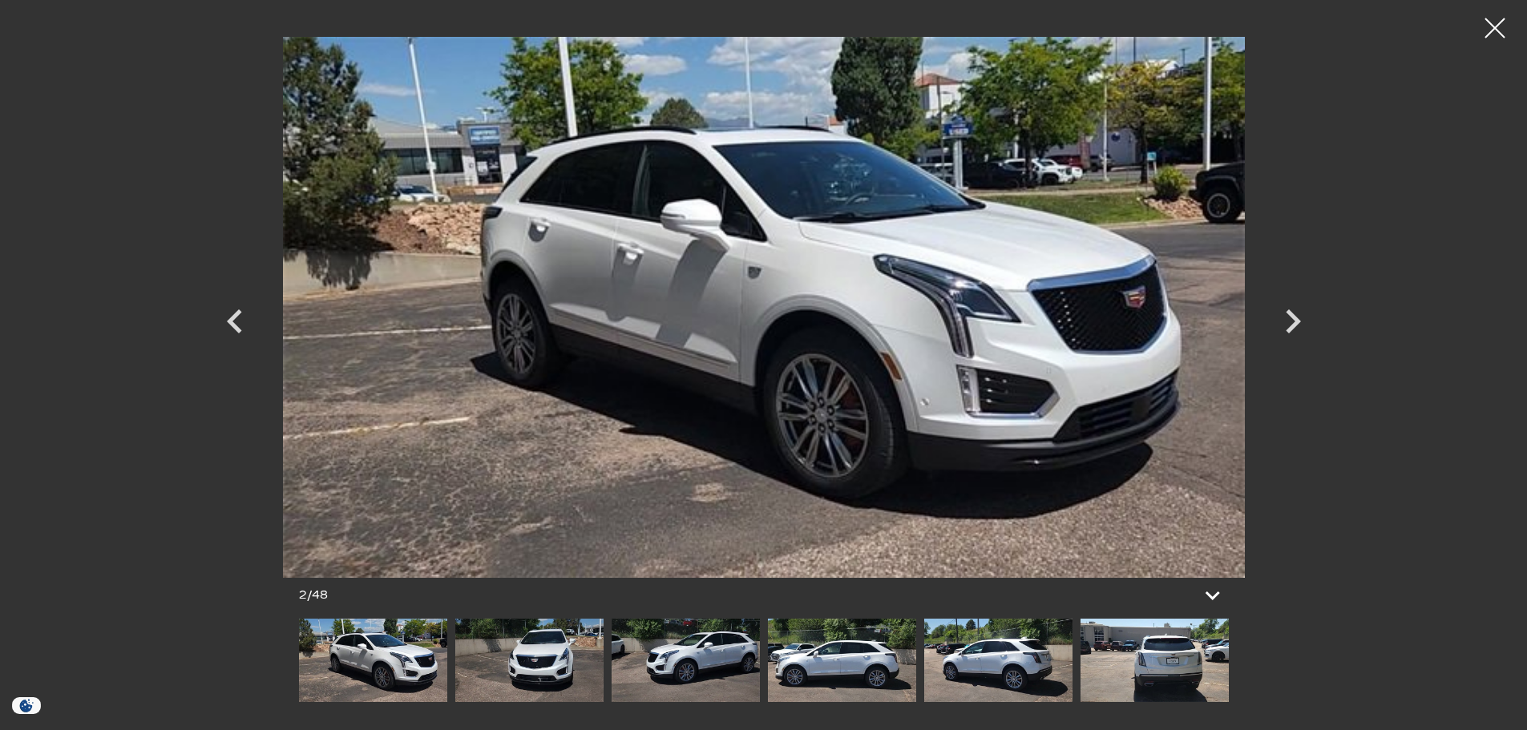
click at [1289, 313] on icon "Next" at bounding box center [1292, 321] width 15 height 24
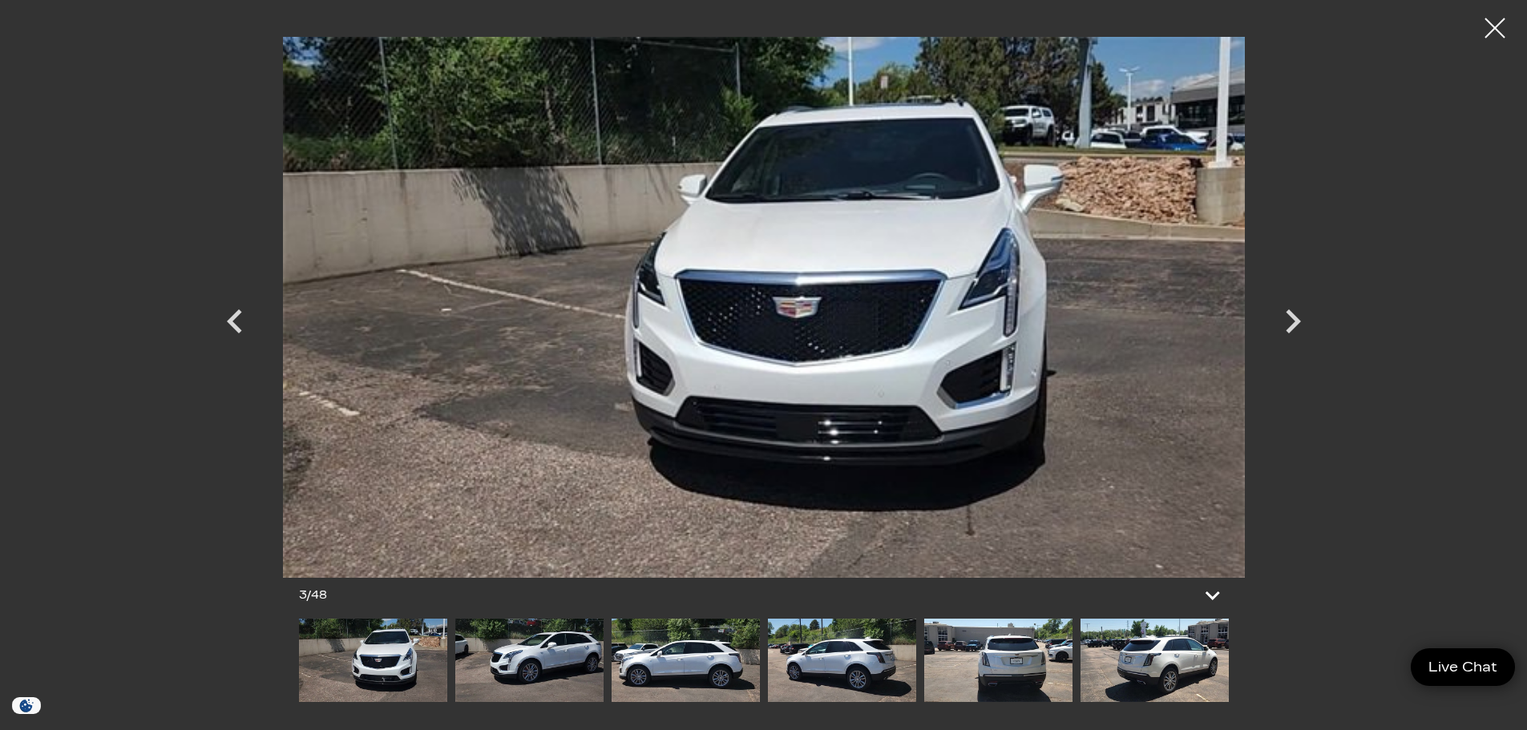
click at [1289, 313] on icon "Next" at bounding box center [1292, 321] width 15 height 24
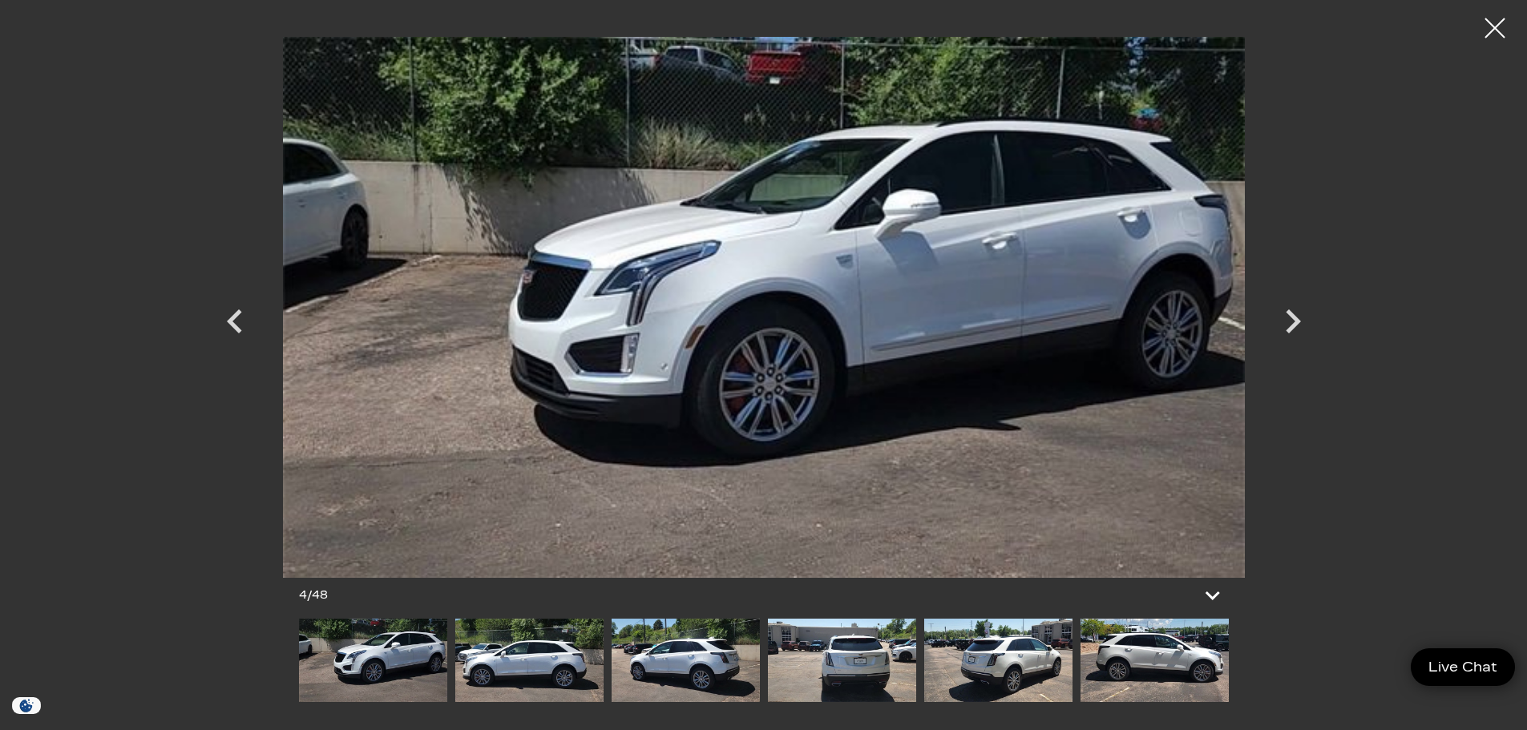
click at [1289, 313] on icon "Next" at bounding box center [1292, 321] width 15 height 24
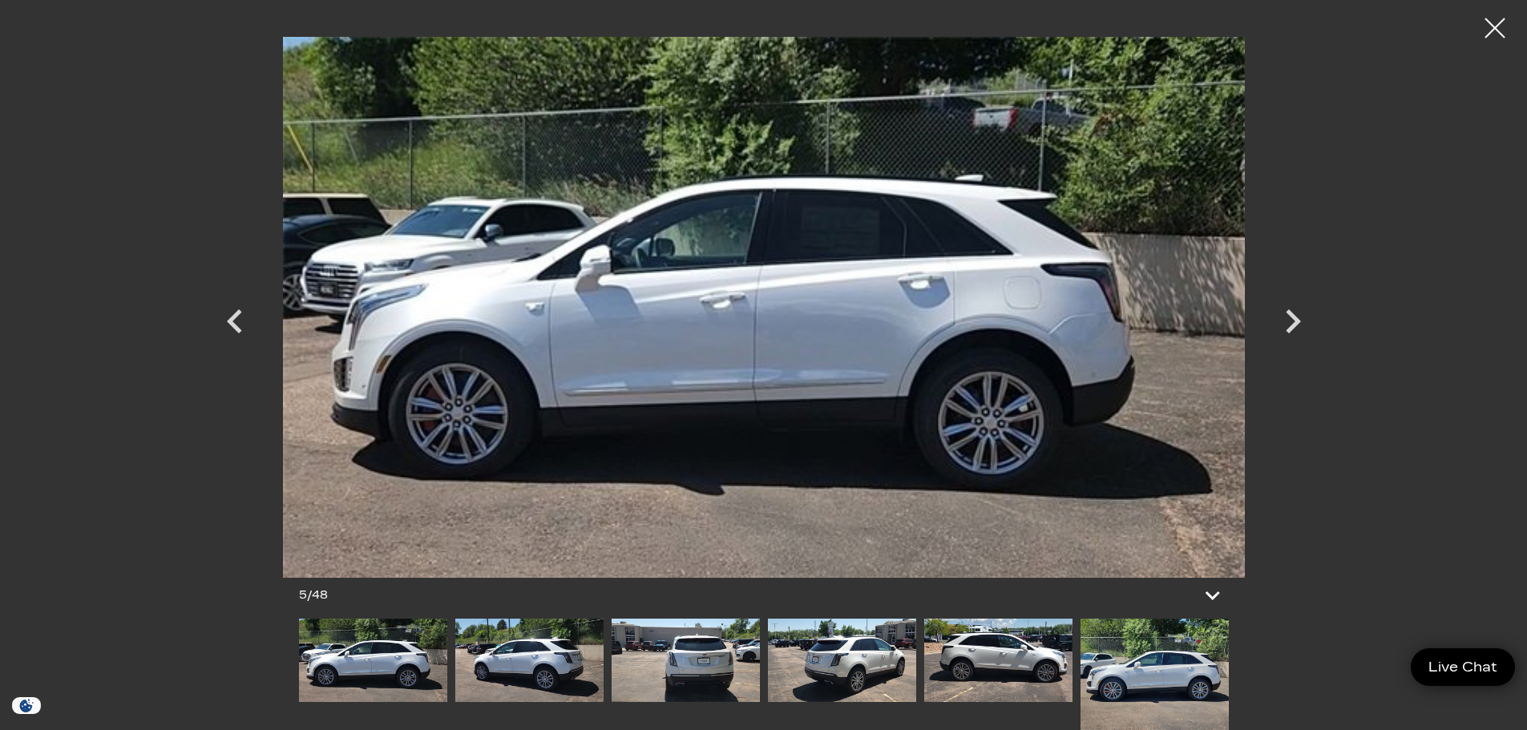
click at [1289, 313] on icon "Next" at bounding box center [1292, 321] width 15 height 24
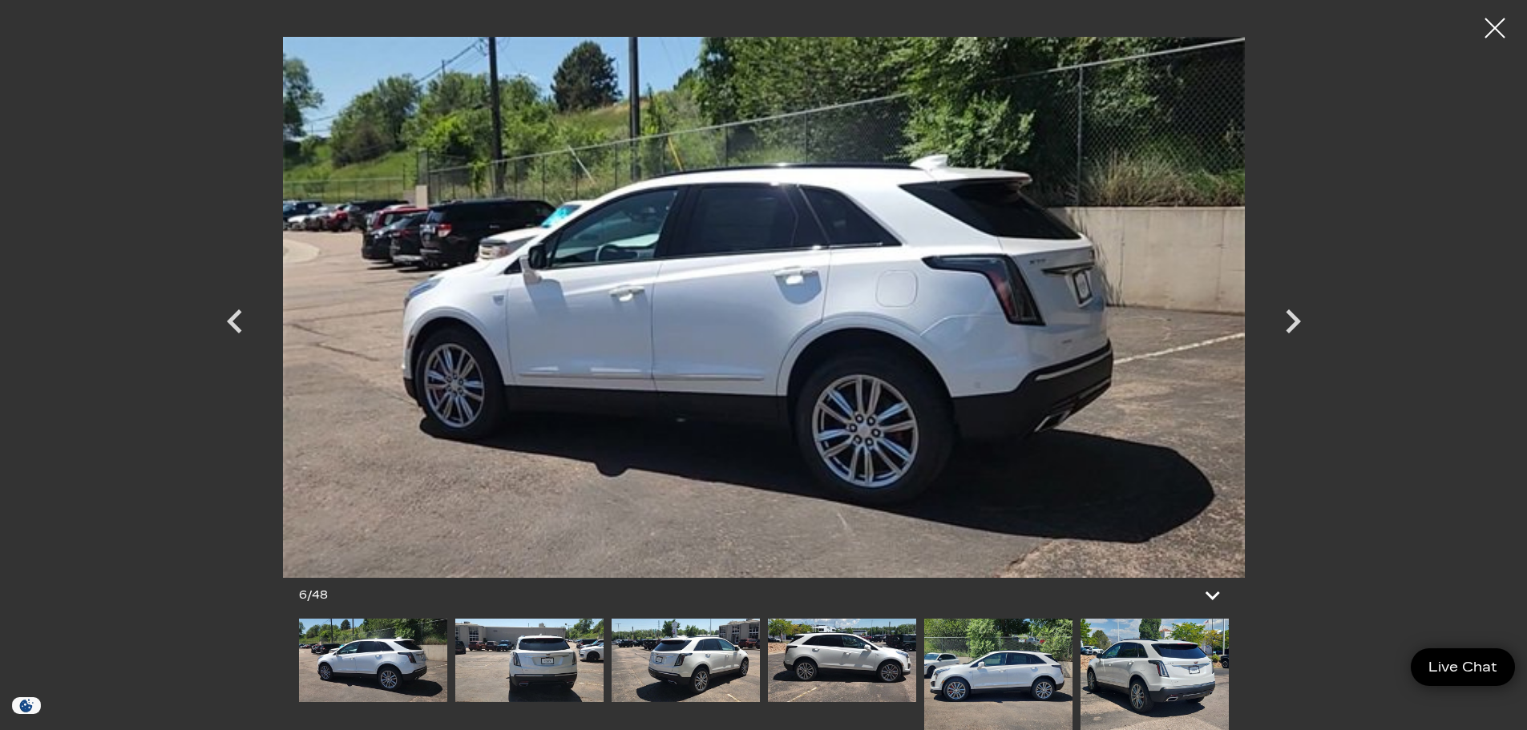
click at [1289, 313] on icon "Next" at bounding box center [1292, 321] width 15 height 24
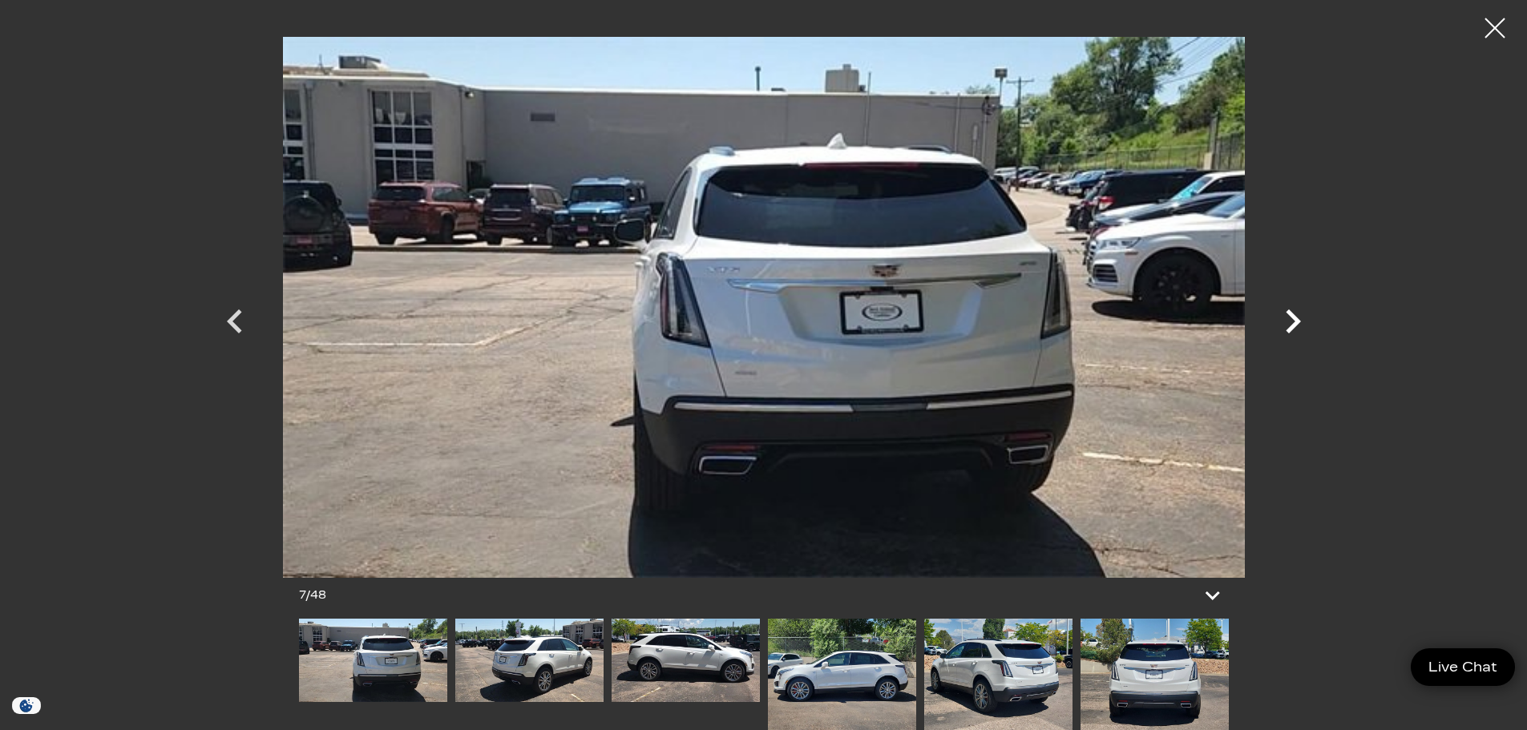
click at [1284, 309] on icon "Next" at bounding box center [1292, 321] width 48 height 48
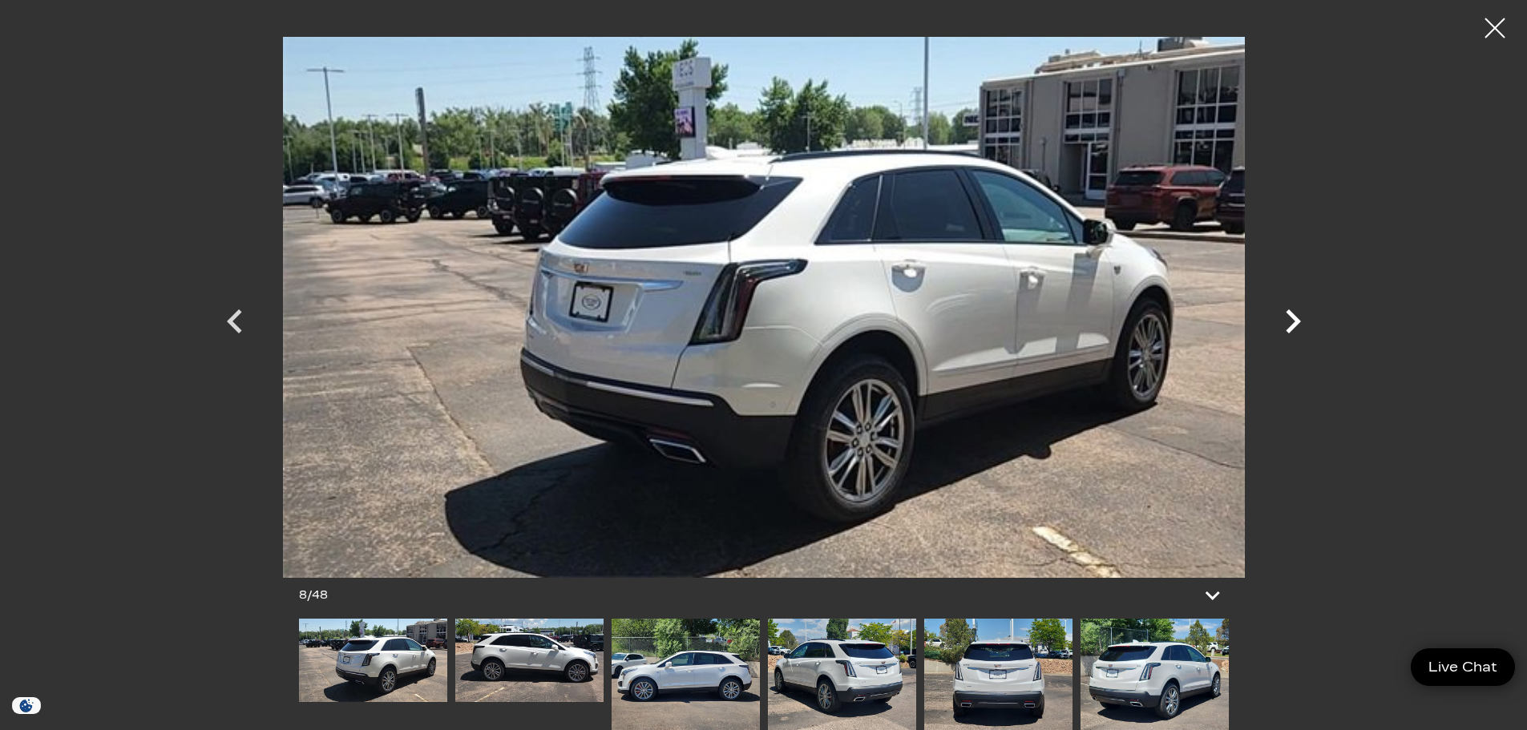
click at [1284, 309] on icon "Next" at bounding box center [1292, 321] width 48 height 48
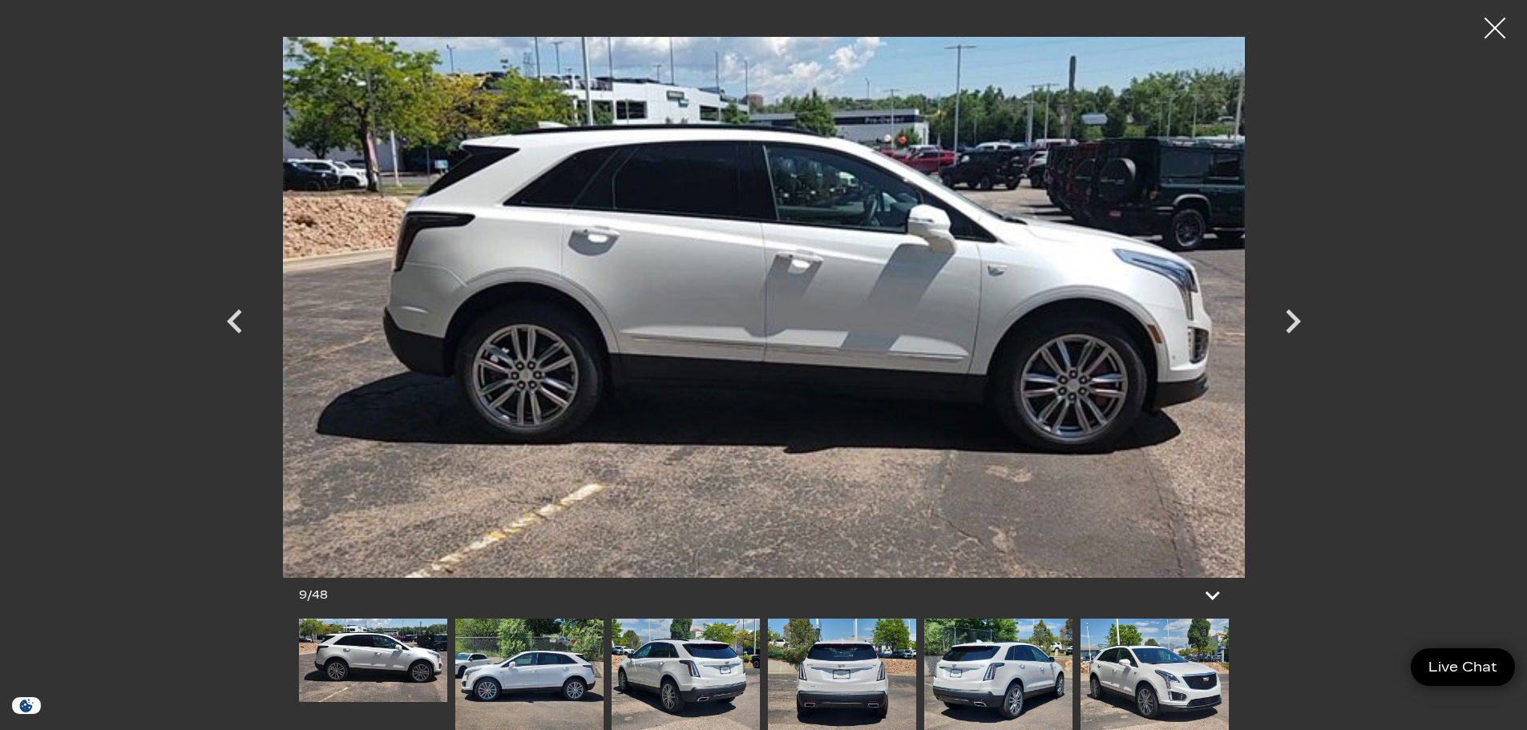
click at [1491, 28] on div at bounding box center [1495, 28] width 42 height 42
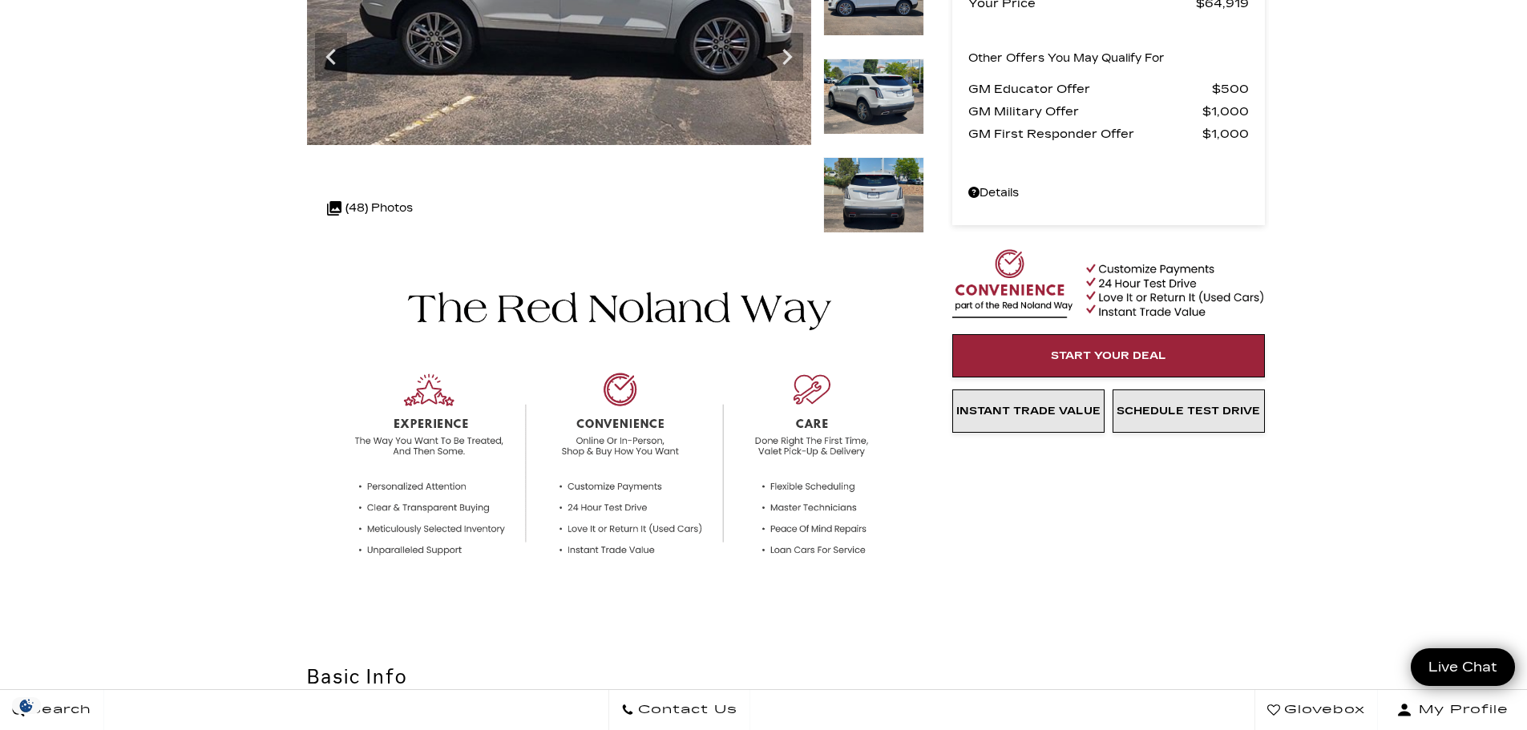
scroll to position [80, 0]
